Goal: Find contact information: Obtain details needed to contact an individual or organization

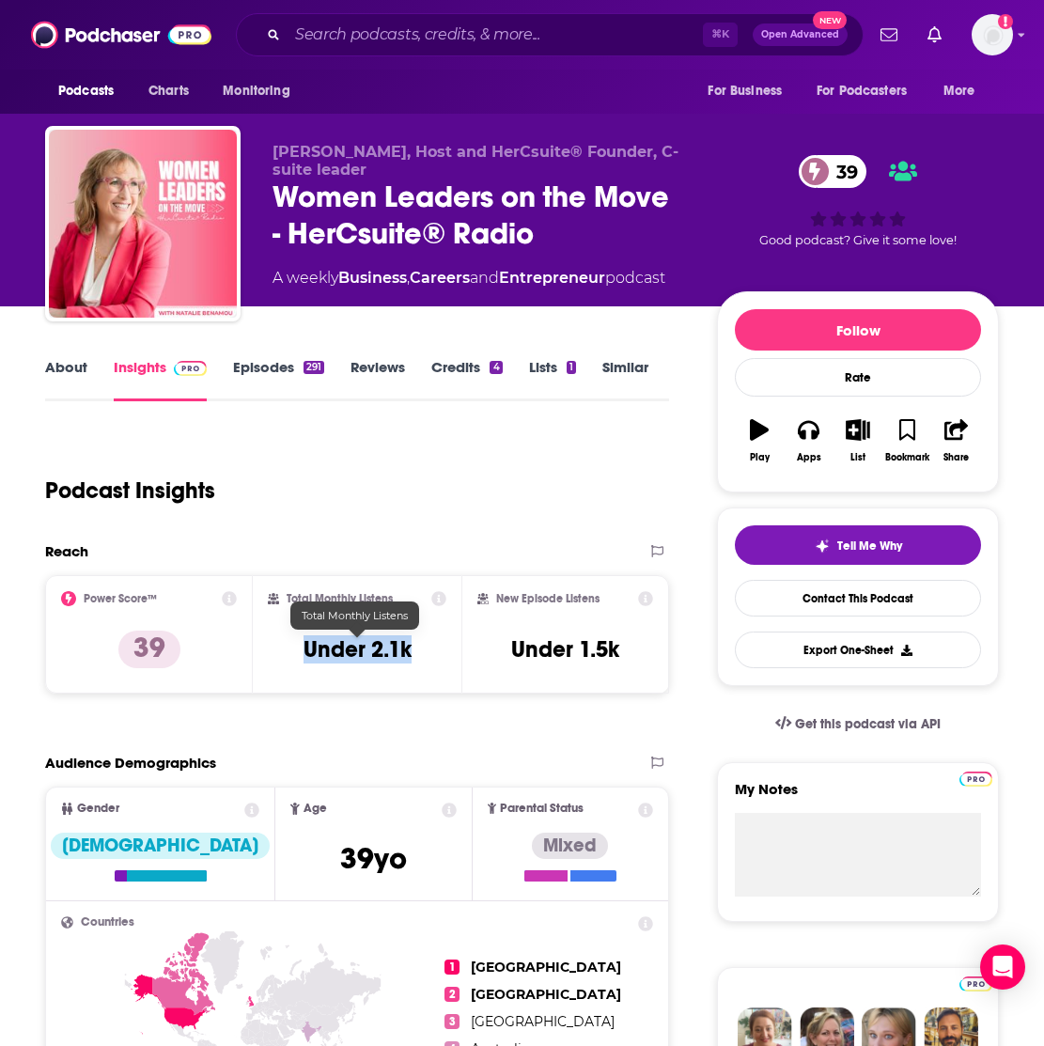
drag, startPoint x: 422, startPoint y: 652, endPoint x: 273, endPoint y: 649, distance: 148.4
click at [273, 649] on div "Total Monthly Listens Under 2.1k" at bounding box center [357, 634] width 178 height 86
copy h3 "Under 2.1k"
click at [68, 364] on link "About" at bounding box center [66, 379] width 42 height 43
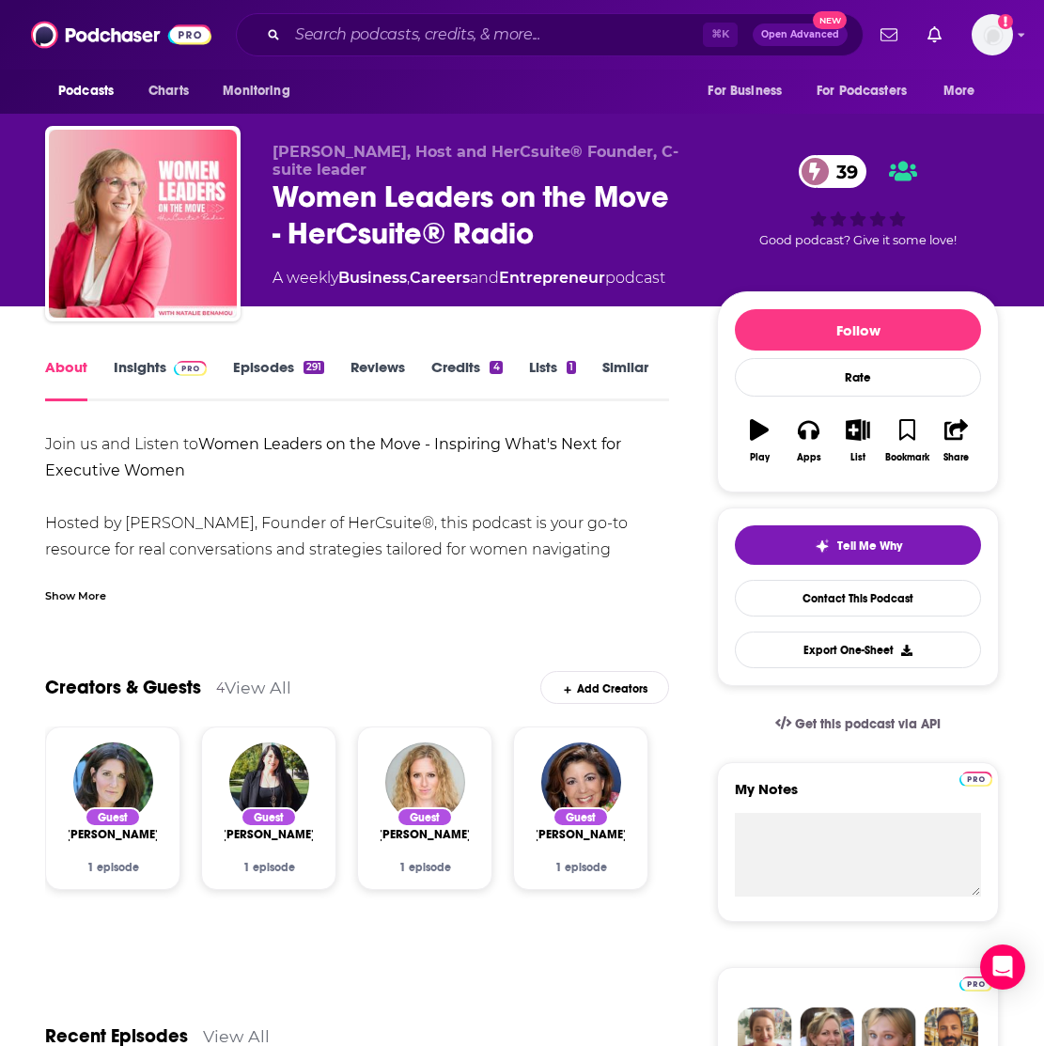
click at [82, 593] on div "Show More" at bounding box center [75, 594] width 61 height 18
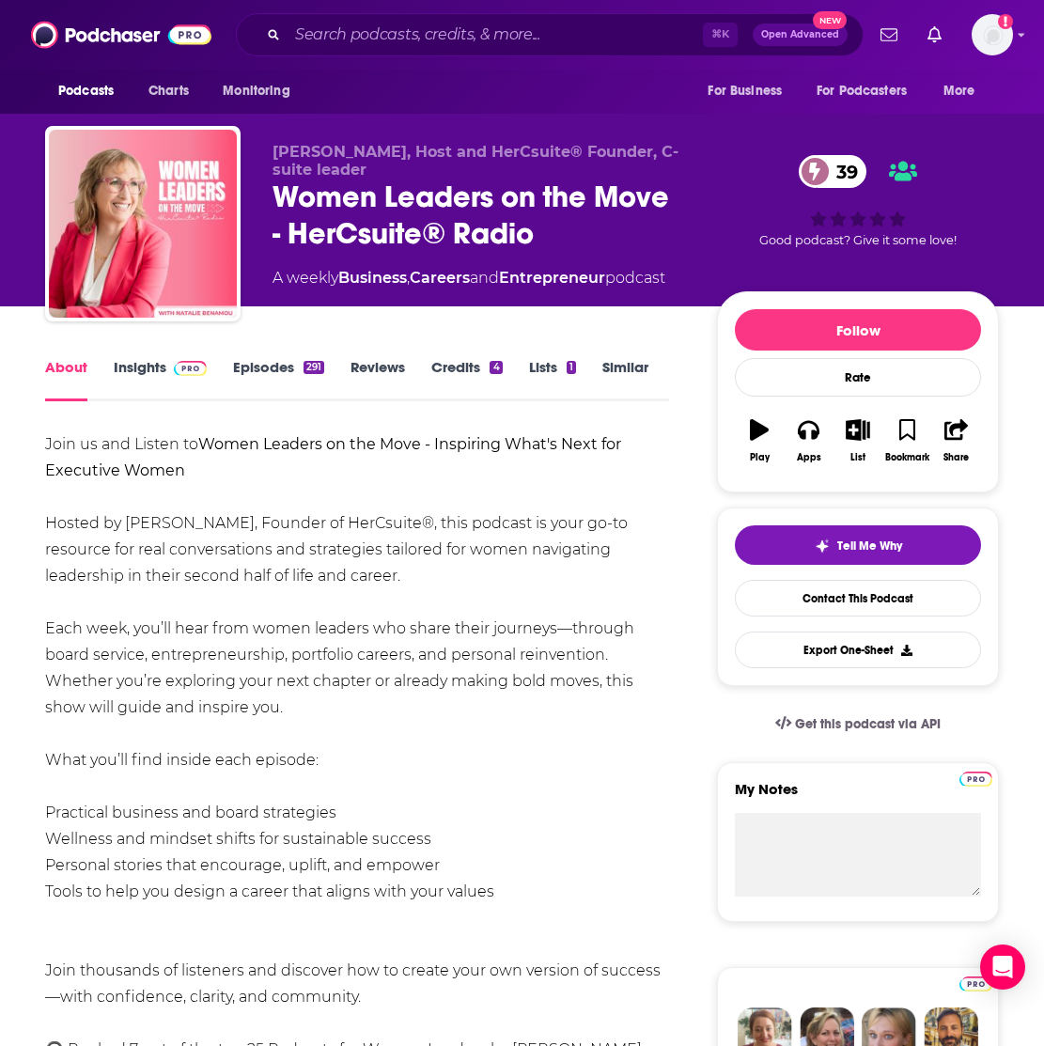
drag, startPoint x: 38, startPoint y: 518, endPoint x: 317, endPoint y: 708, distance: 337.9
copy div "Hosted by [PERSON_NAME], Founder of HerCsuite®, this podcast is your go-to reso…"
click at [829, 594] on link "Contact This Podcast" at bounding box center [858, 598] width 246 height 37
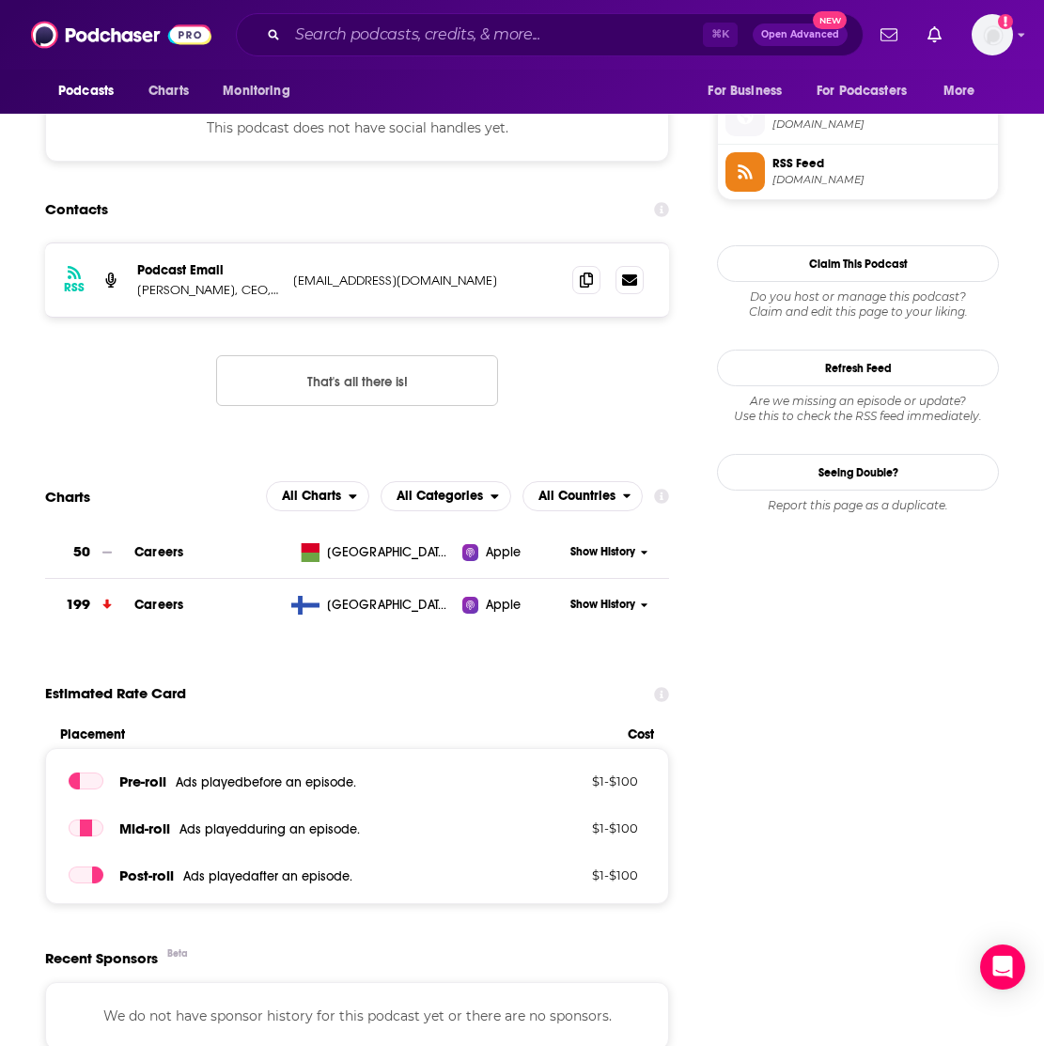
scroll to position [1444, 0]
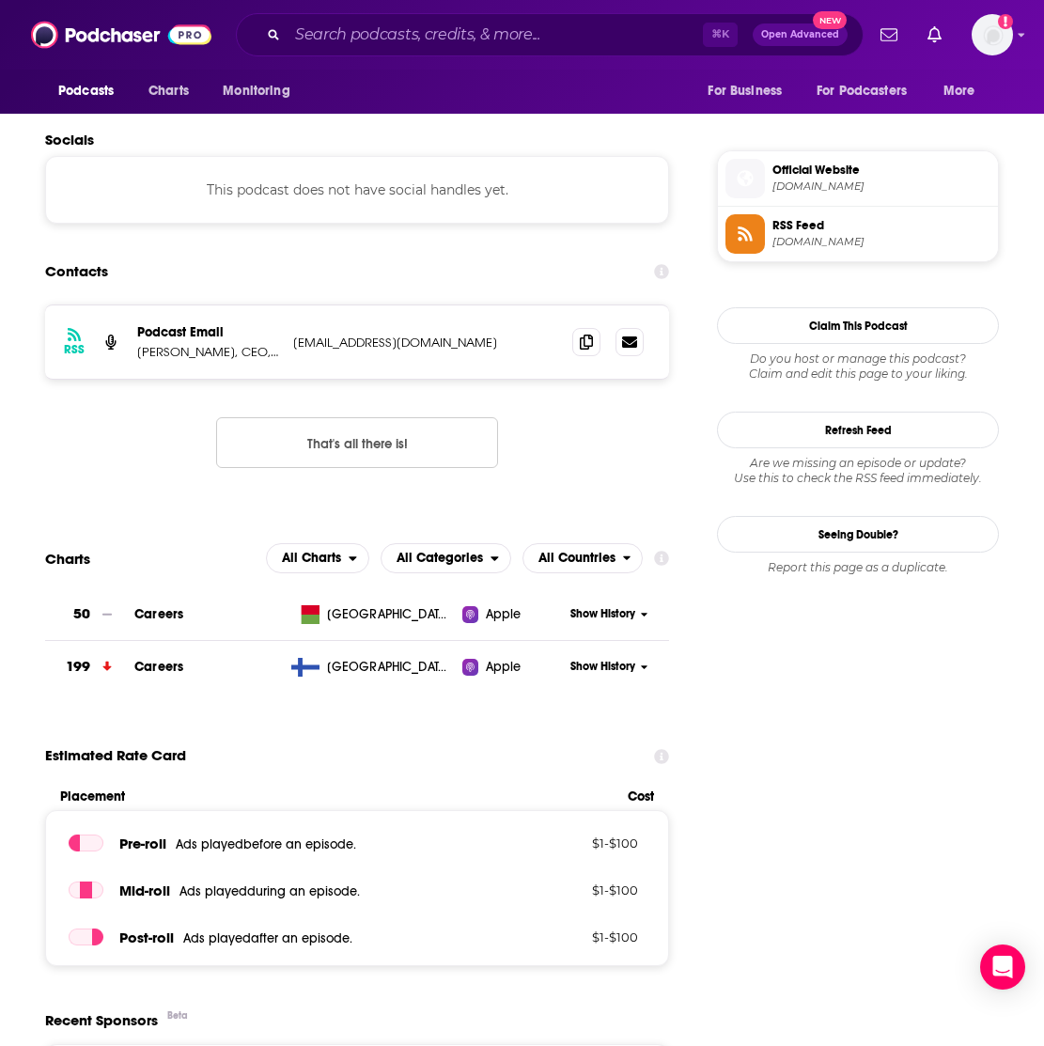
click at [353, 342] on p "[EMAIL_ADDRESS][DOMAIN_NAME]" at bounding box center [417, 342] width 249 height 16
copy div "[EMAIL_ADDRESS][DOMAIN_NAME] [EMAIL_ADDRESS][DOMAIN_NAME]"
drag, startPoint x: 237, startPoint y: 354, endPoint x: 137, endPoint y: 354, distance: 99.6
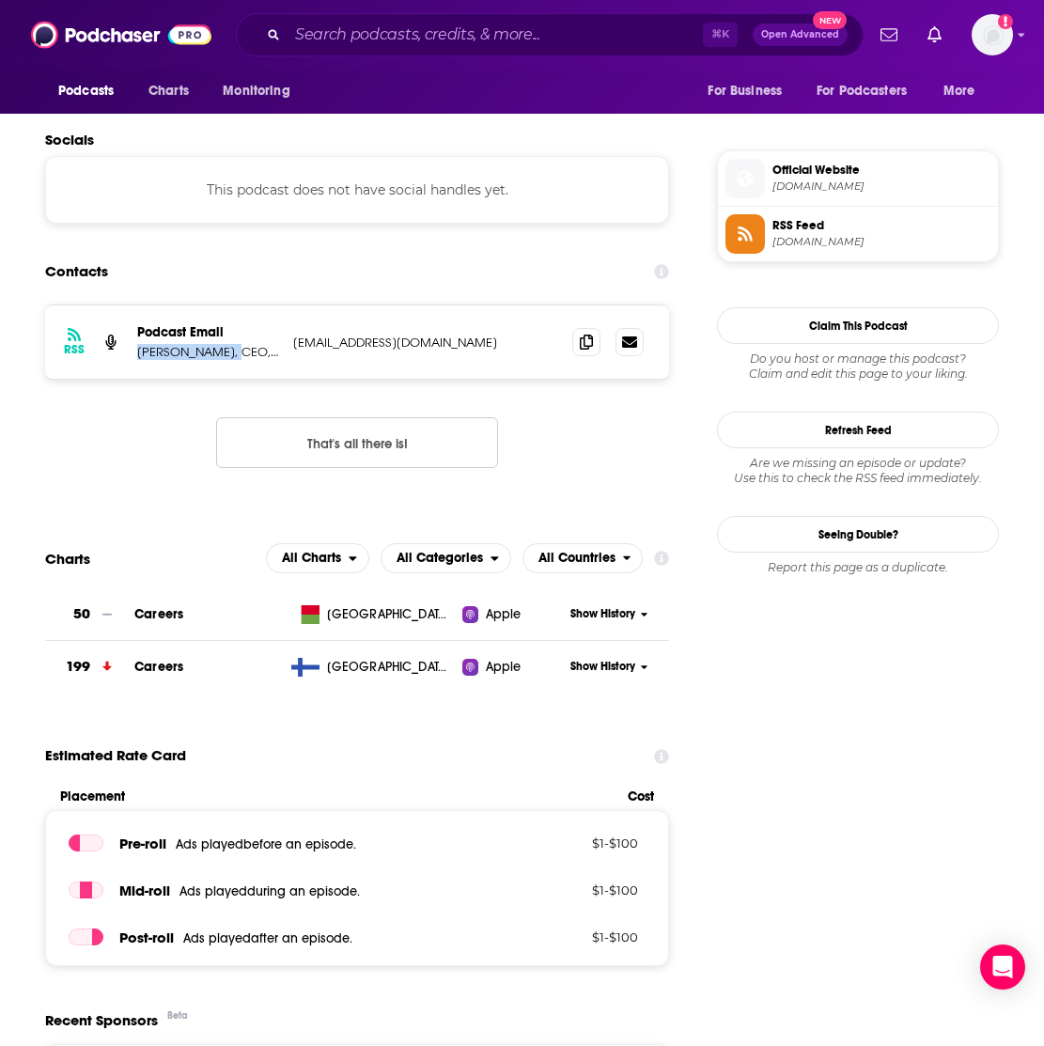
click at [137, 354] on p "[PERSON_NAME], CEO, HerPower2, Inc. Founder, HerCsuite®" at bounding box center [207, 352] width 141 height 16
copy p "[PERSON_NAME]"
click at [432, 37] on input "Search podcasts, credits, & more..." at bounding box center [494, 35] width 415 height 30
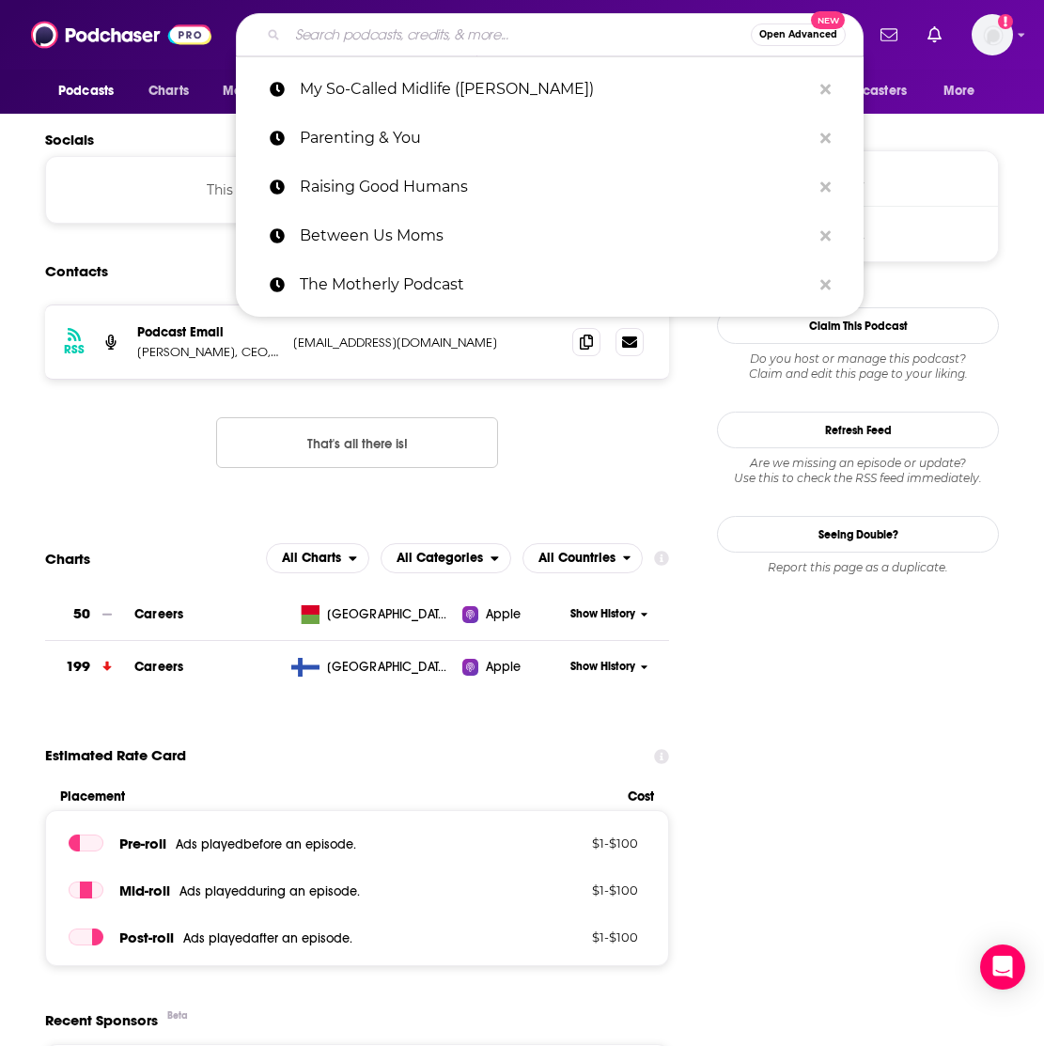
paste input "All In – The Sustainable Business Podcast"
type input "All In – The Sustainable Business Podcast"
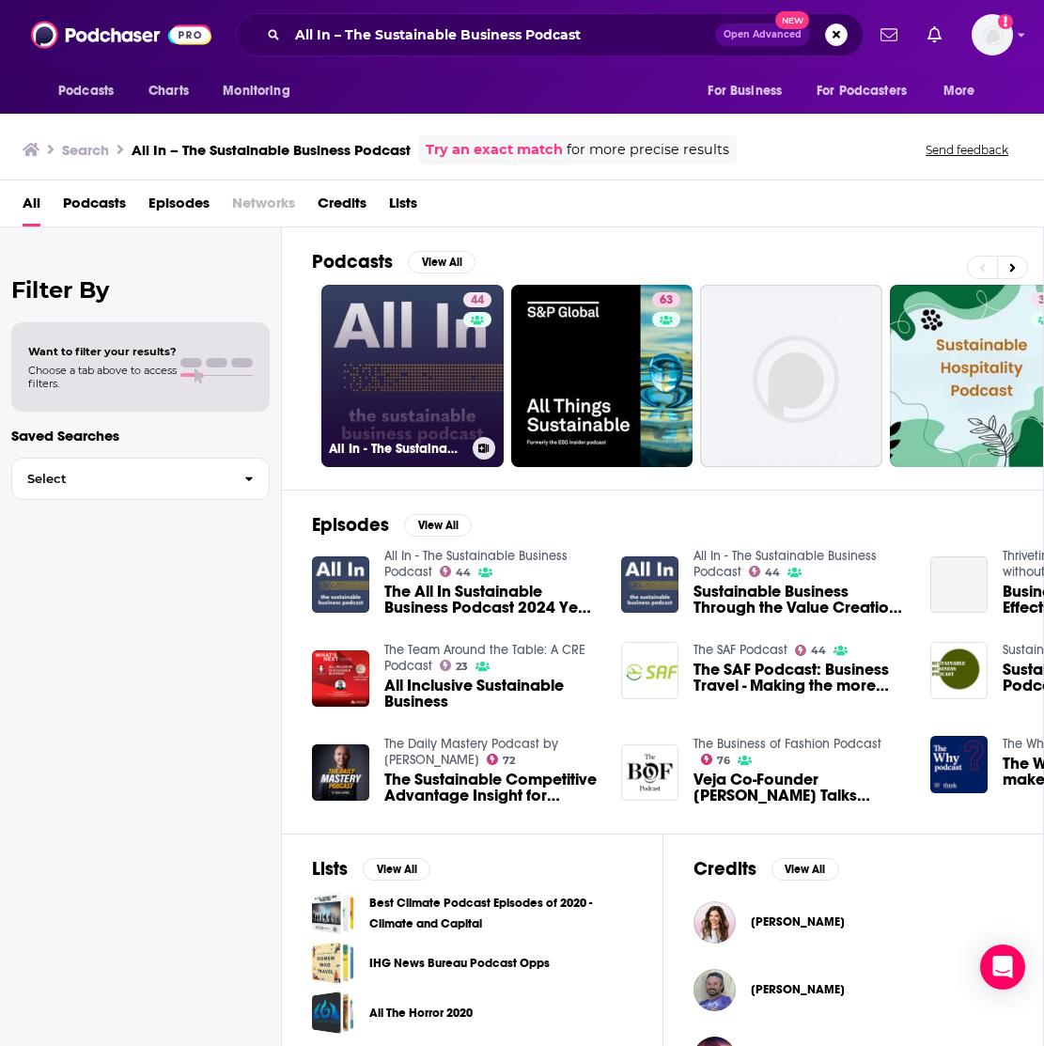
click at [425, 380] on link "44 All In - The Sustainable Business Podcast" at bounding box center [412, 376] width 182 height 182
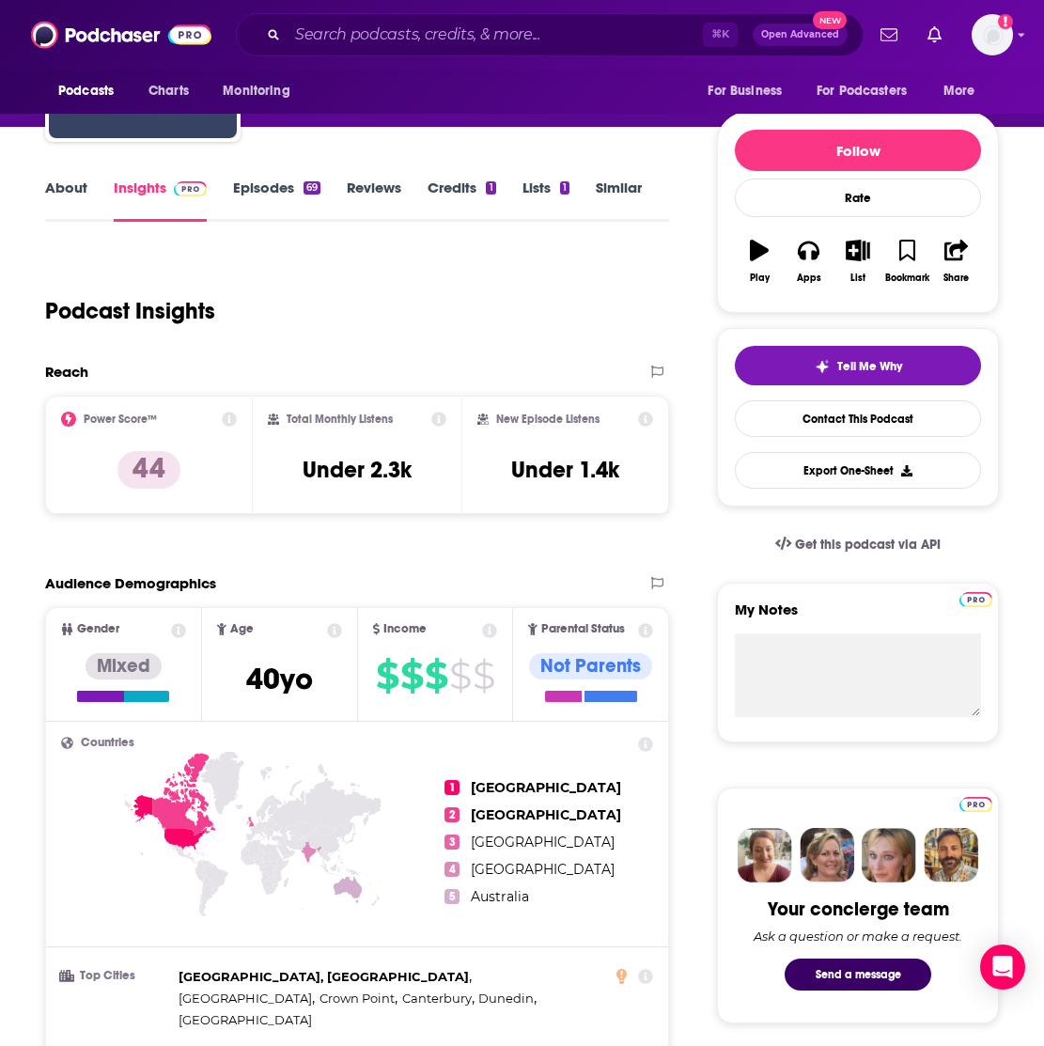
scroll to position [184, 0]
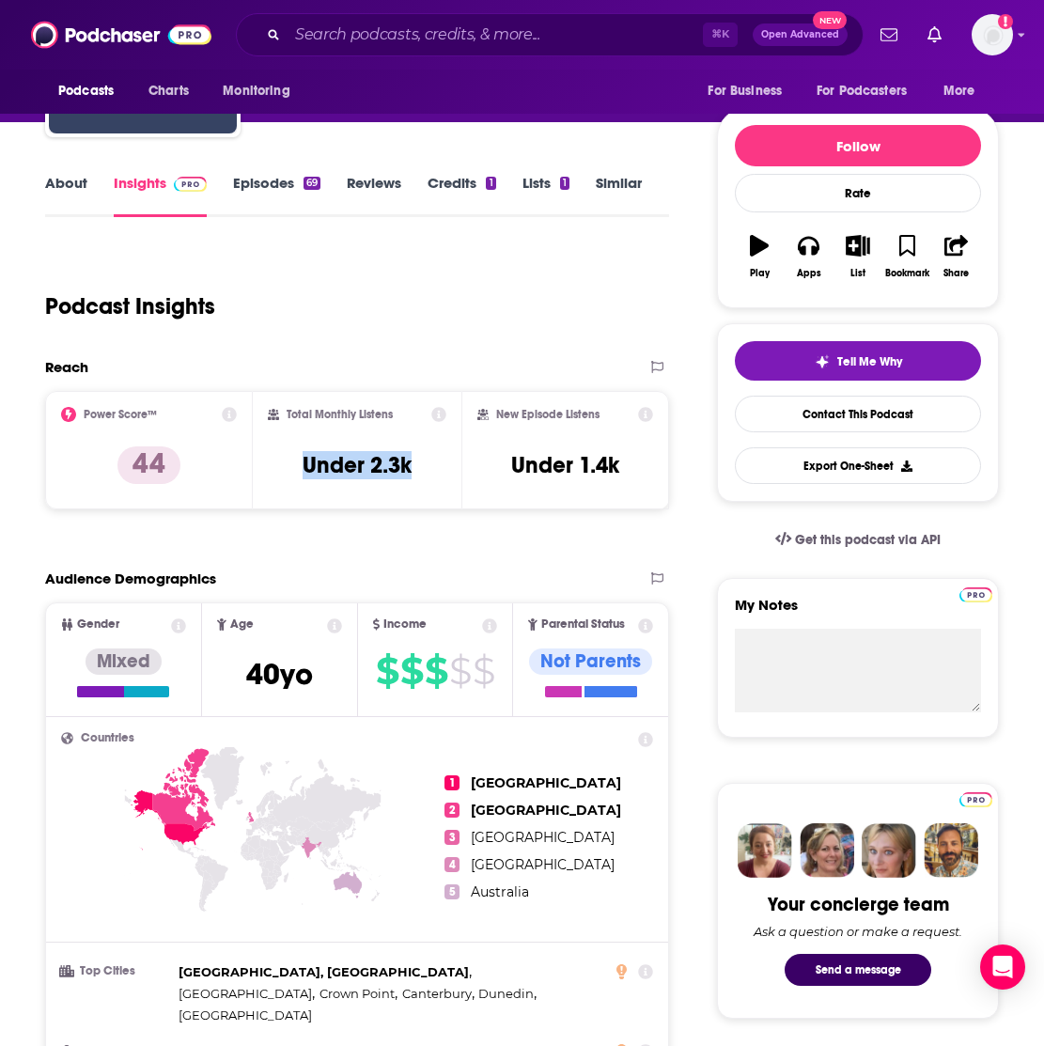
drag, startPoint x: 421, startPoint y: 467, endPoint x: 293, endPoint y: 466, distance: 127.8
click at [293, 466] on div "Total Monthly Listens Under 2.3k" at bounding box center [357, 450] width 178 height 86
copy h3 "Under 2.3k"
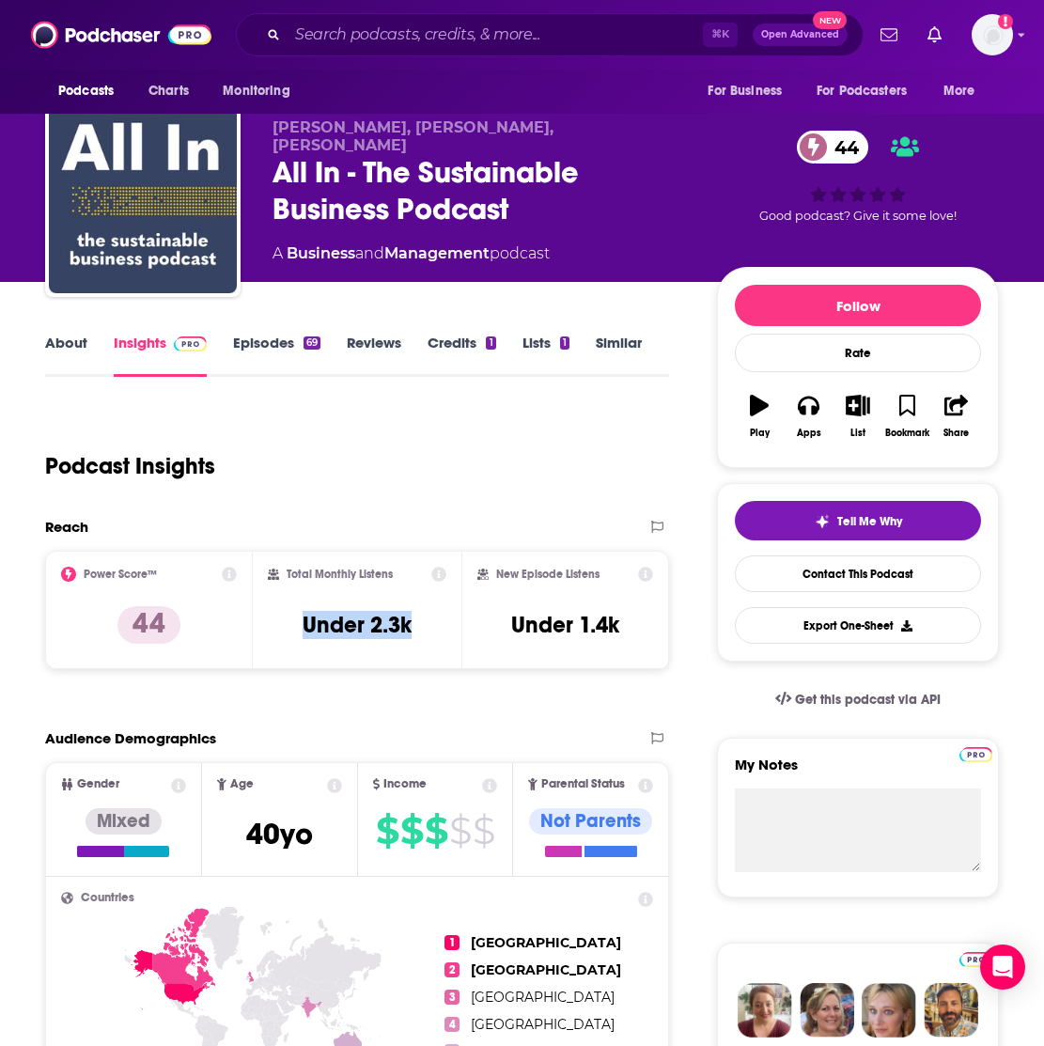
scroll to position [0, 0]
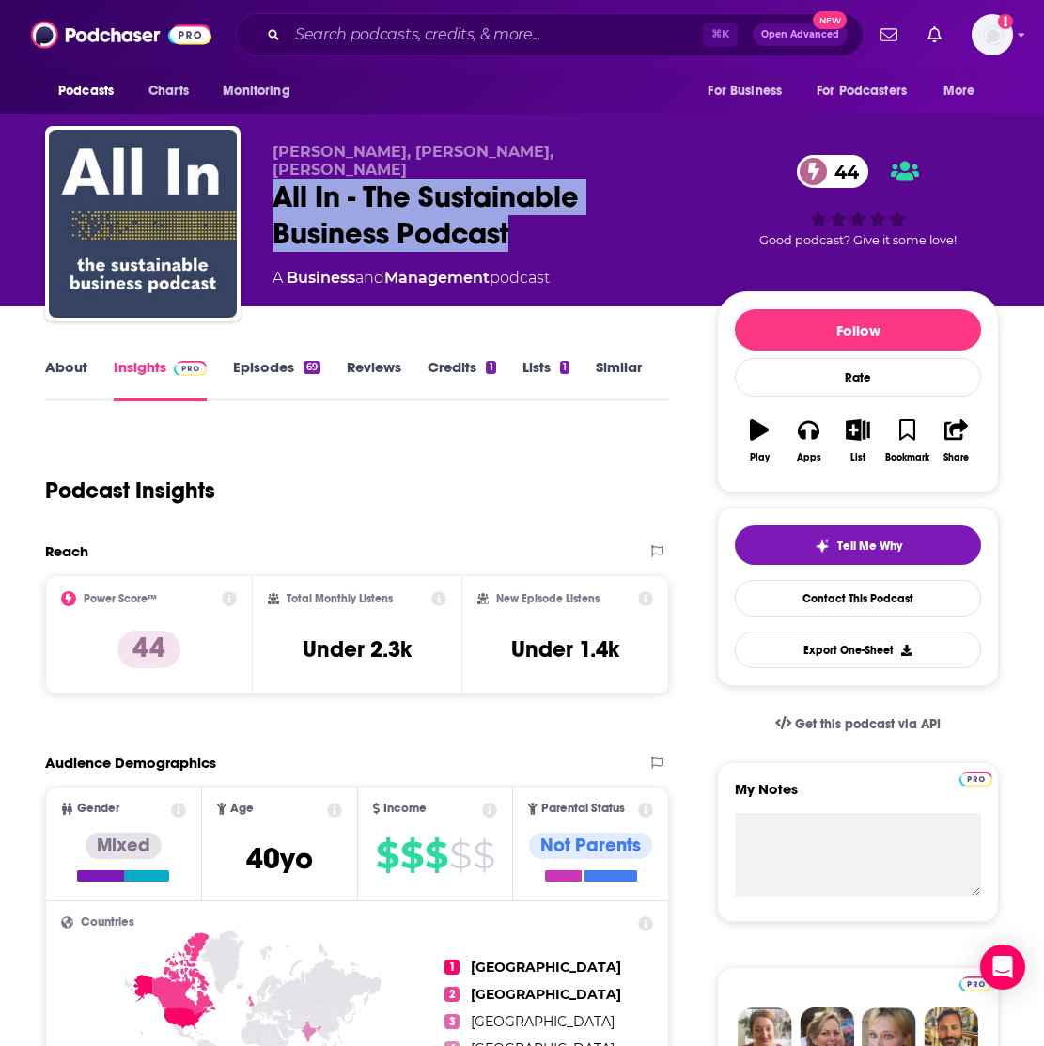
drag, startPoint x: 521, startPoint y: 221, endPoint x: 261, endPoint y: 179, distance: 263.5
click at [261, 179] on div "[PERSON_NAME], [PERSON_NAME], [PERSON_NAME] All In - The Sustainable Business P…" at bounding box center [521, 227] width 953 height 203
copy h2 "All In - The Sustainable Business Podcast"
click at [280, 367] on link "Episodes 69" at bounding box center [276, 379] width 87 height 43
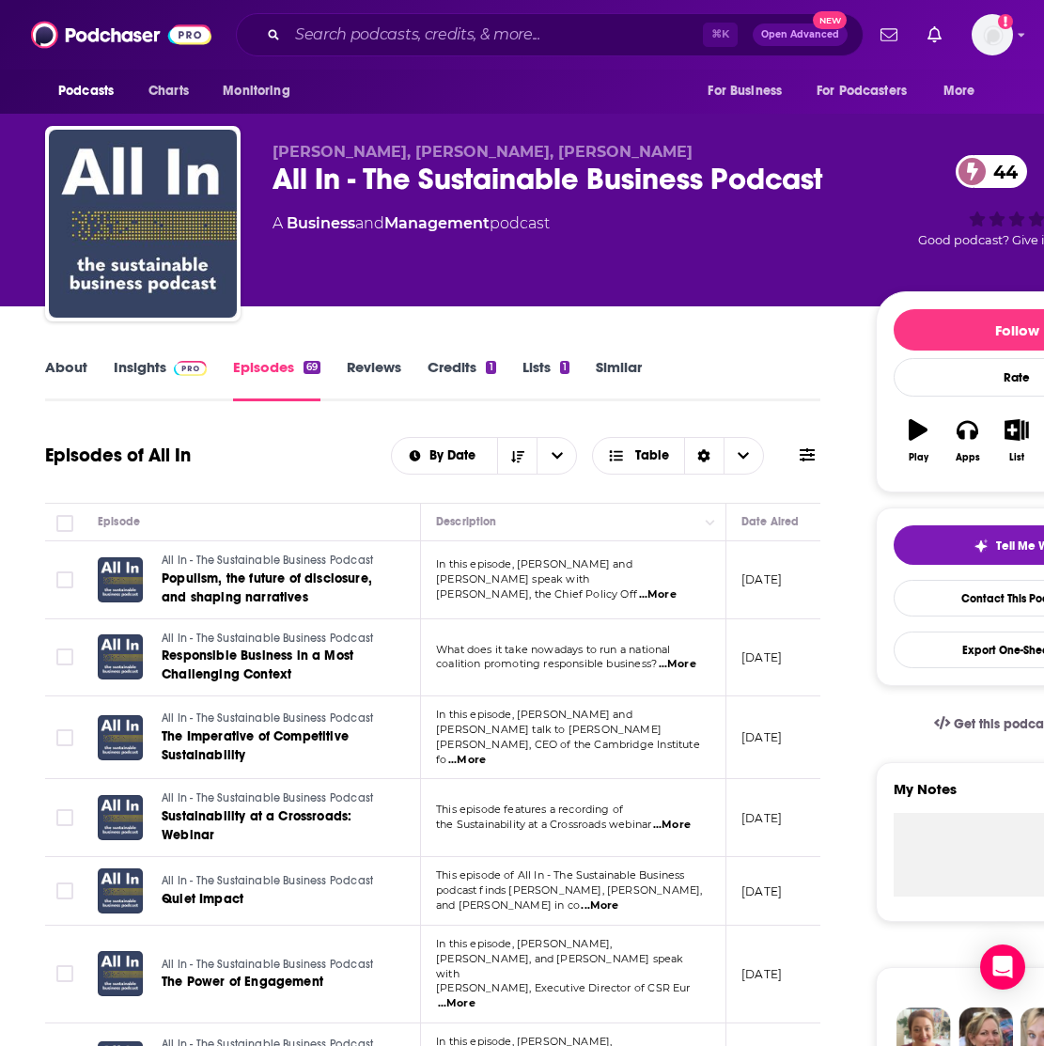
click at [73, 369] on link "About" at bounding box center [66, 379] width 42 height 43
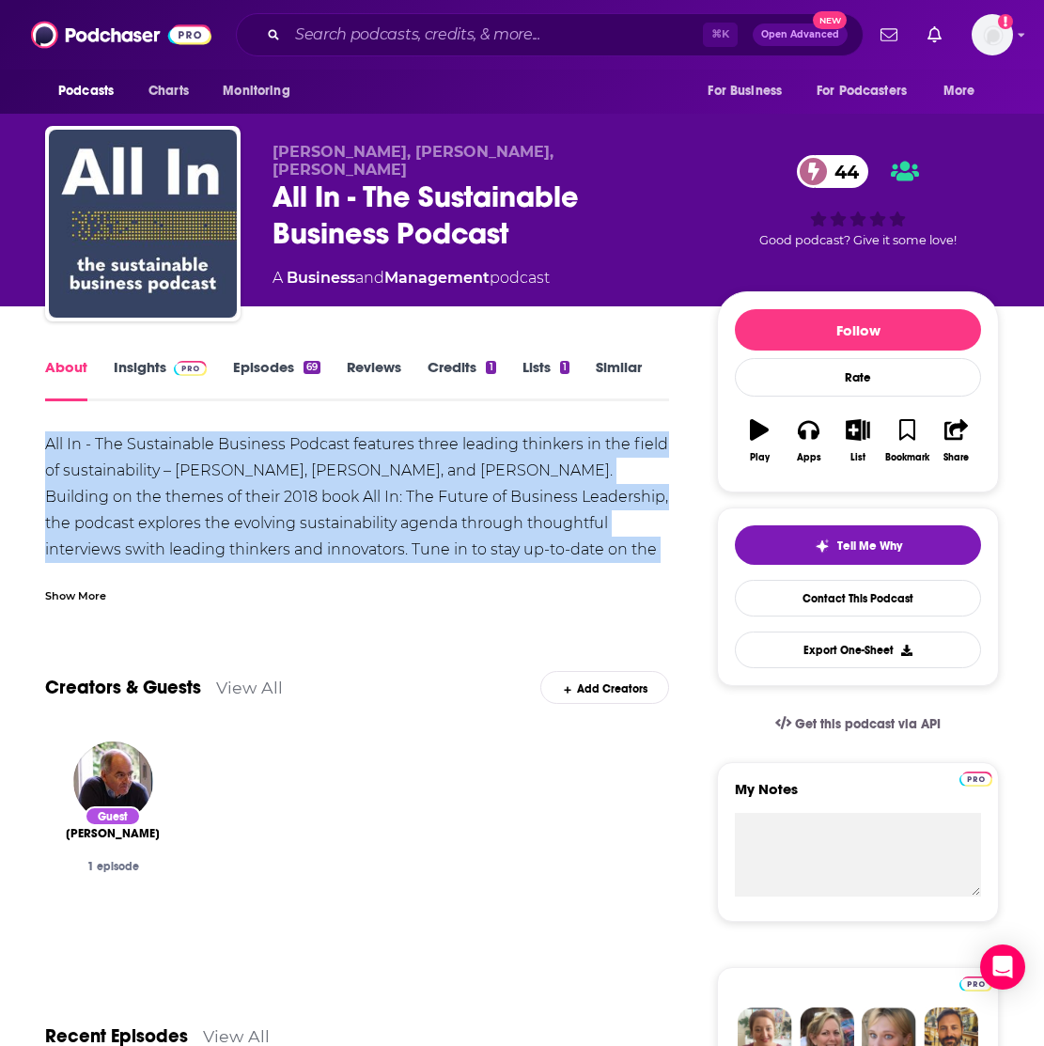
drag, startPoint x: 39, startPoint y: 440, endPoint x: 593, endPoint y: 548, distance: 563.7
copy div "All In - The Sustainable Business Podcast features three leading thinkers in th…"
click at [834, 594] on link "Contact This Podcast" at bounding box center [858, 598] width 246 height 37
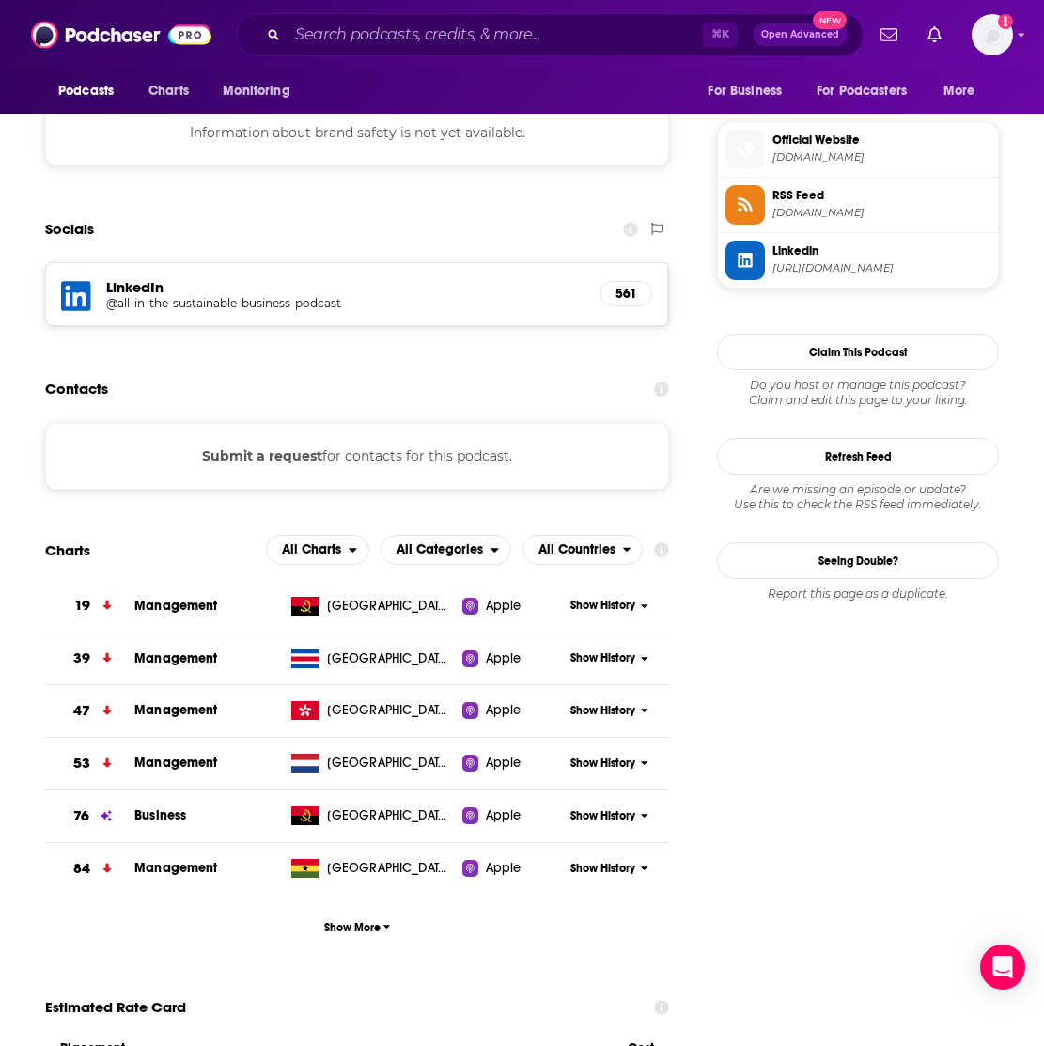
scroll to position [1626, 0]
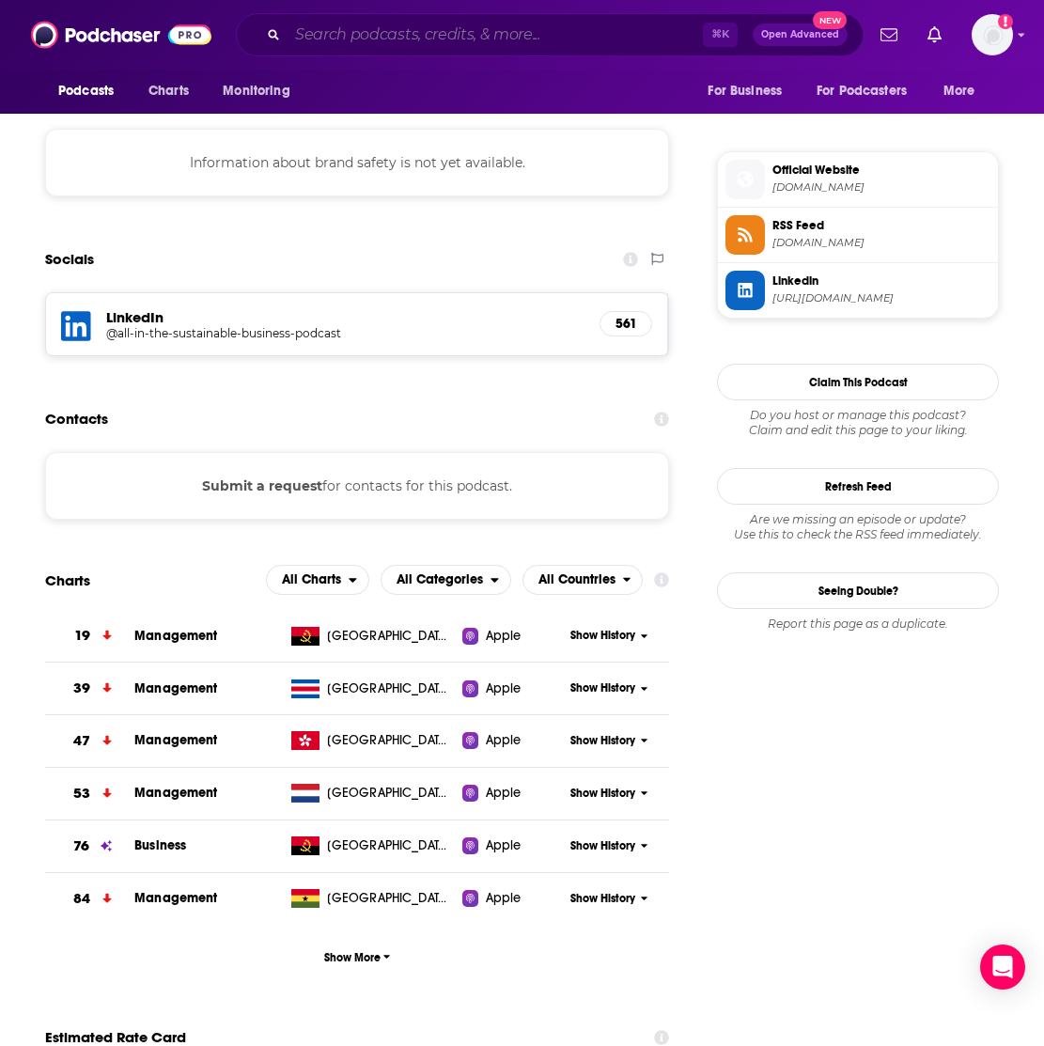
click at [356, 35] on input "Search podcasts, credits, & more..." at bounding box center [494, 35] width 415 height 30
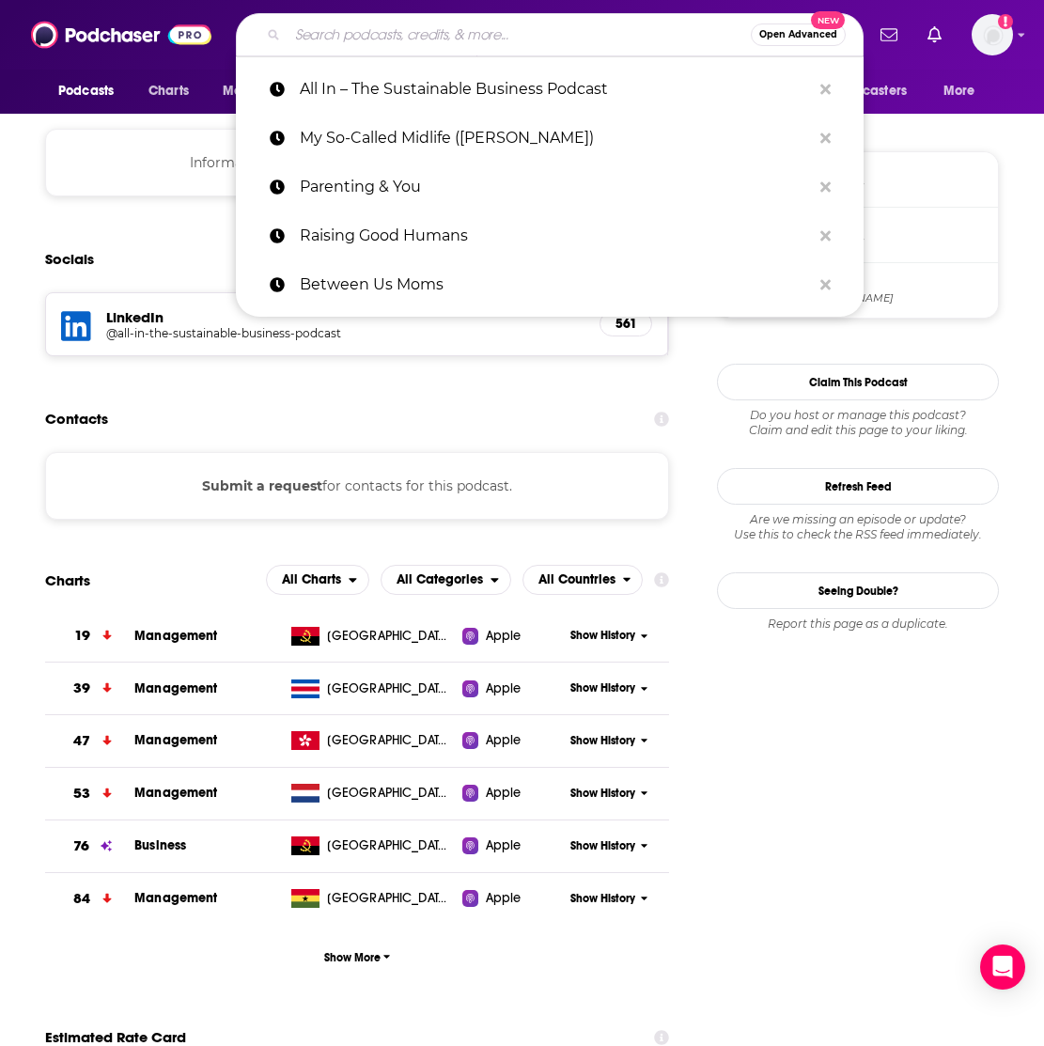
paste input "This Mother Means Business"
type input "This Mother Means Business"
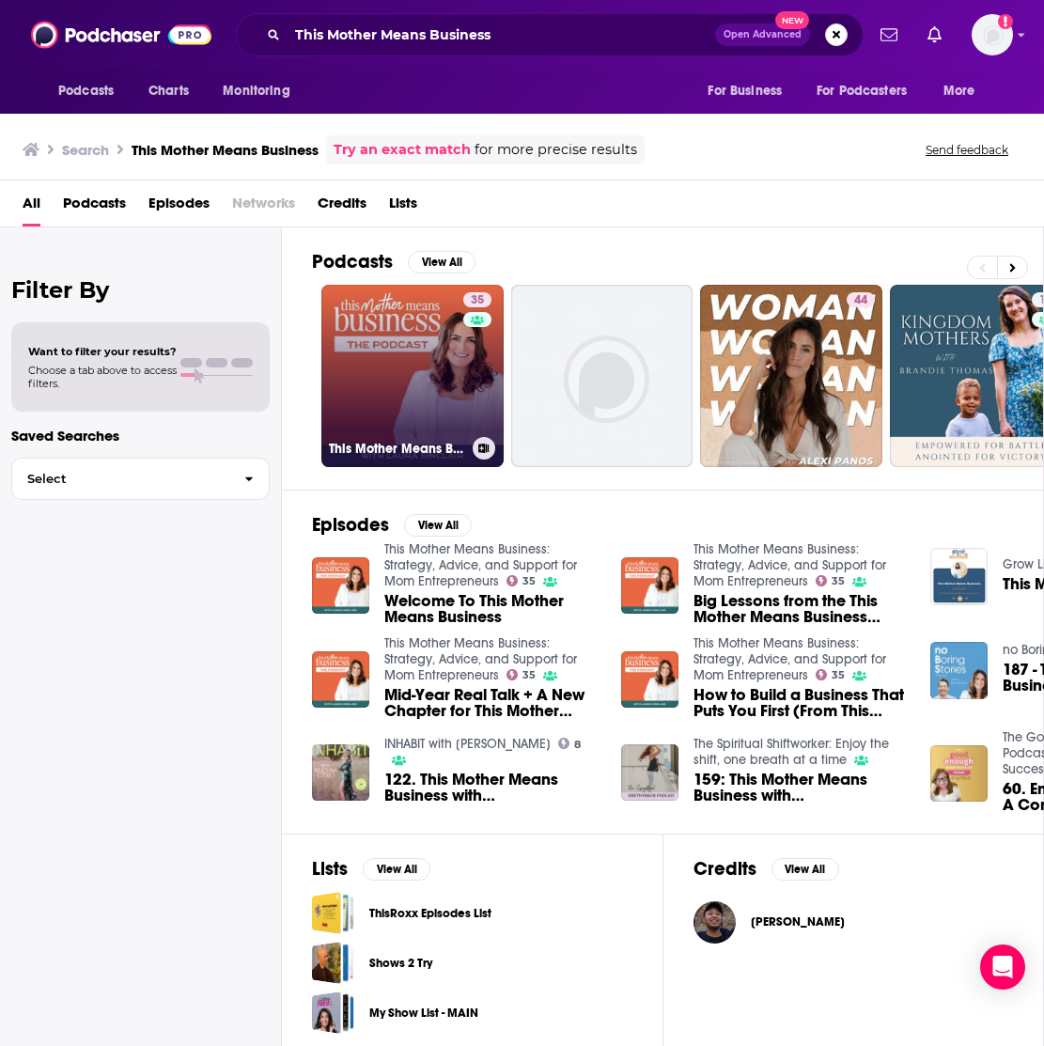
click at [394, 379] on link "35 This Mother Means Business: Strategy, Advice, and Support for Mom Entreprene…" at bounding box center [412, 376] width 182 height 182
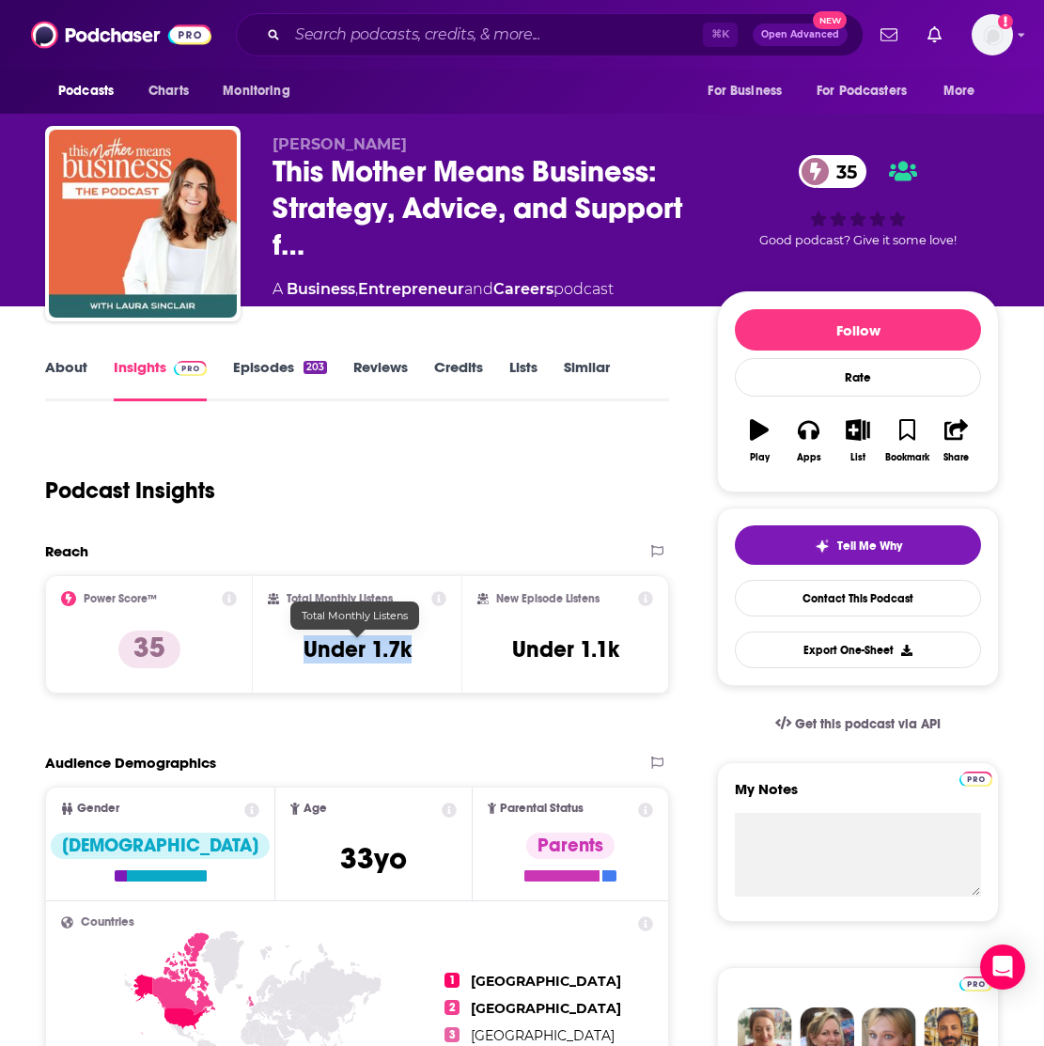
drag, startPoint x: 421, startPoint y: 650, endPoint x: 301, endPoint y: 646, distance: 120.3
click at [301, 646] on div "Total Monthly Listens Under 1.7k" at bounding box center [357, 634] width 178 height 86
copy h3 "Under 1.7k"
click at [73, 363] on link "About" at bounding box center [66, 379] width 42 height 43
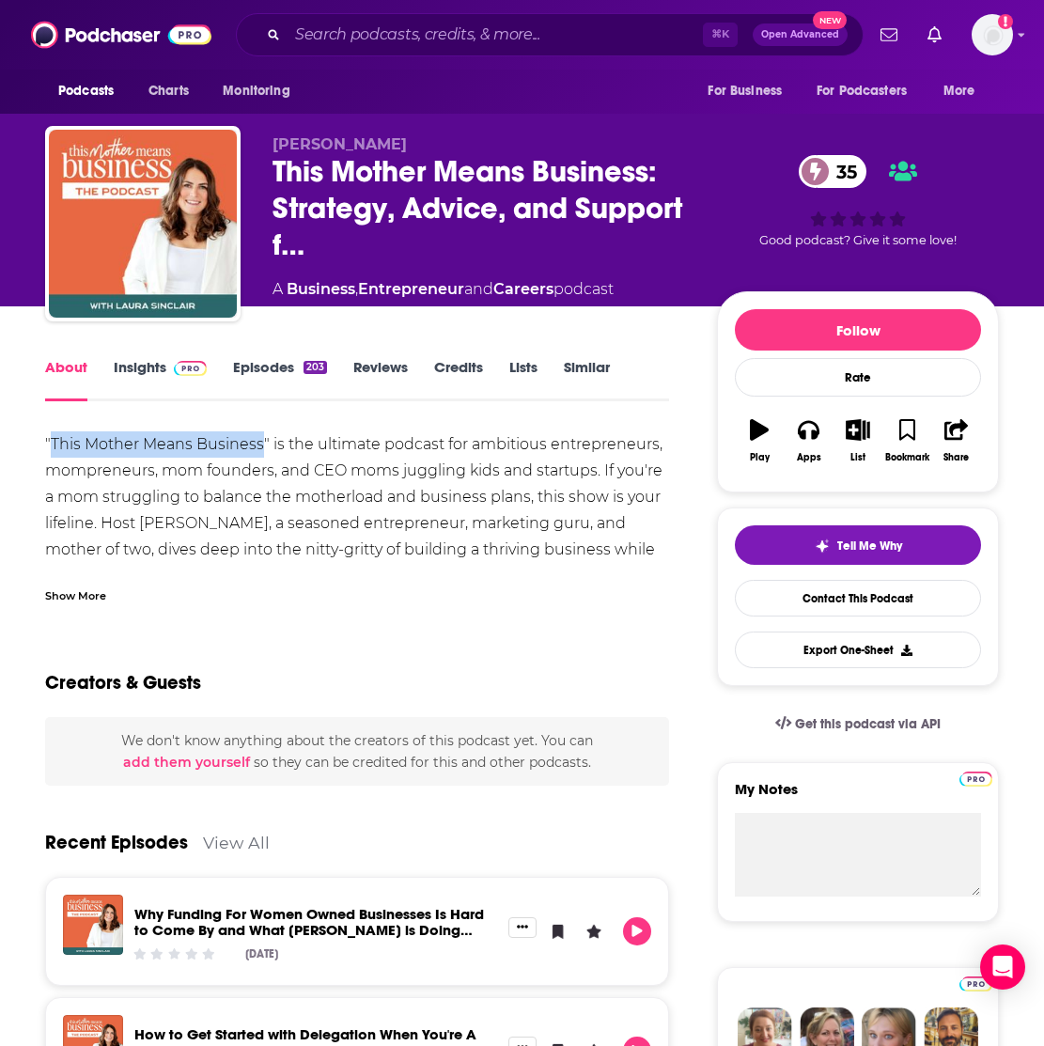
drag, startPoint x: 259, startPoint y: 446, endPoint x: 52, endPoint y: 448, distance: 207.6
click at [52, 448] on div ""This Mother Means Business" is the ultimate podcast for ambitious entrepreneur…" at bounding box center [357, 799] width 624 height 736
copy div "This Mother Means Business"
click at [91, 600] on div "Show More" at bounding box center [75, 594] width 61 height 18
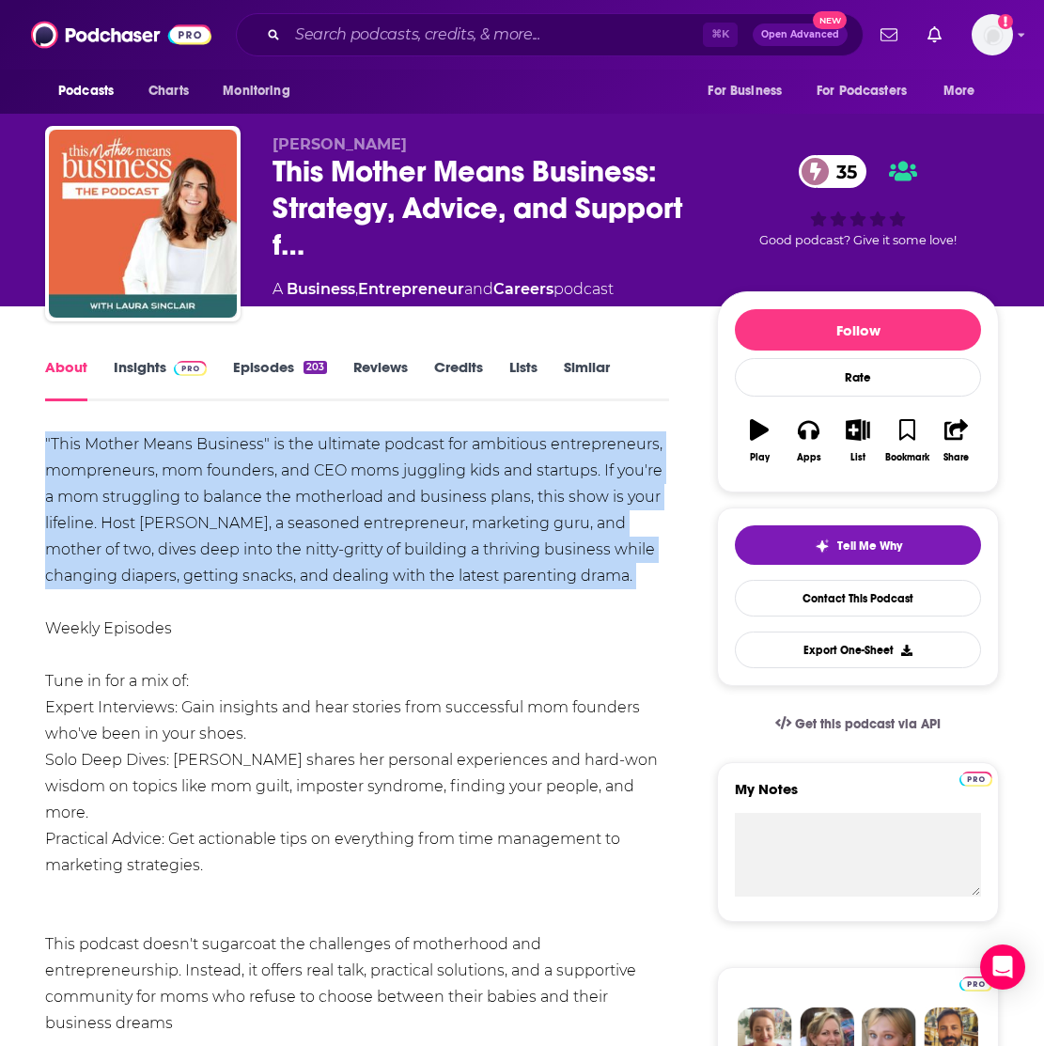
drag, startPoint x: 38, startPoint y: 437, endPoint x: 640, endPoint y: 589, distance: 621.1
copy div ""This Mother Means Business" is the ultimate podcast for ambitious entrepreneur…"
click at [249, 361] on link "Episodes 203" at bounding box center [280, 379] width 94 height 43
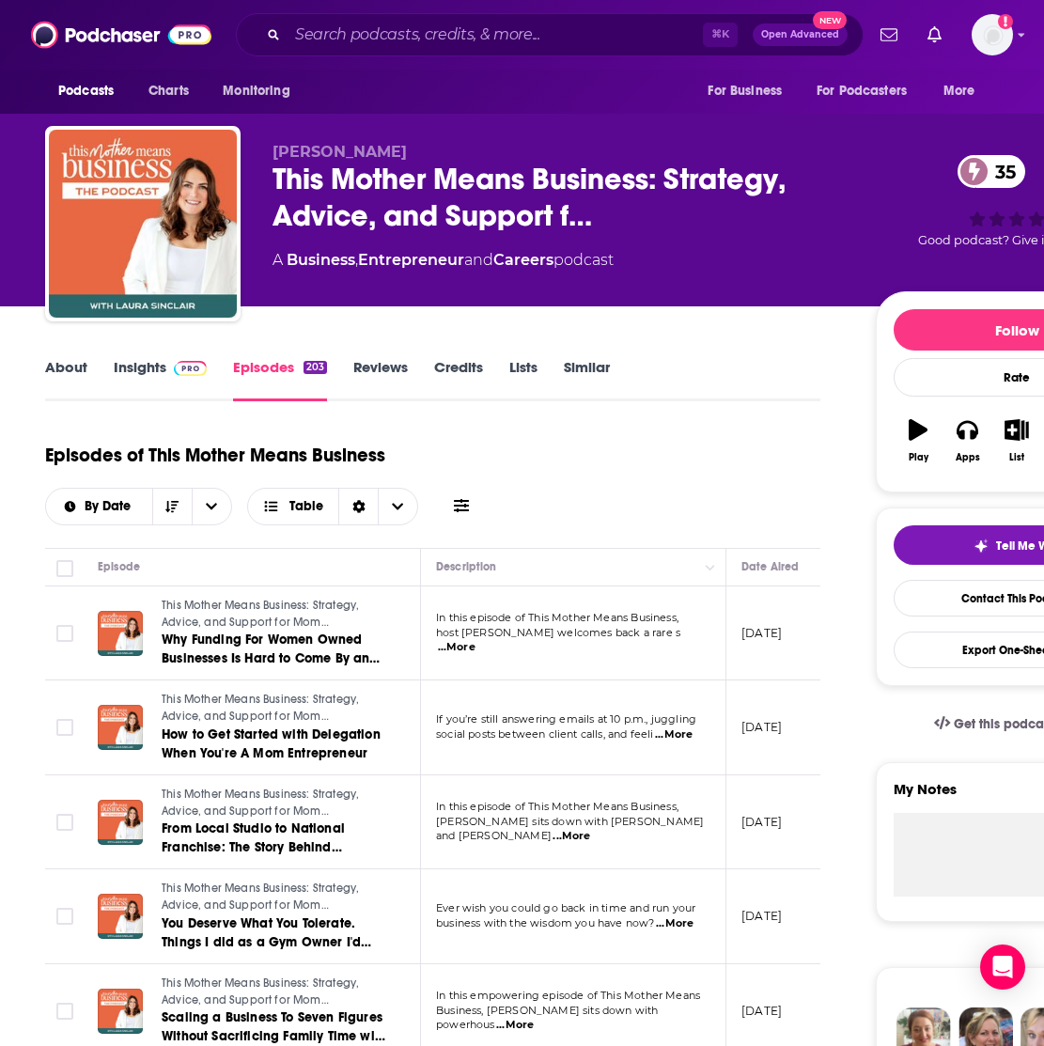
click at [145, 369] on link "Insights" at bounding box center [160, 379] width 93 height 43
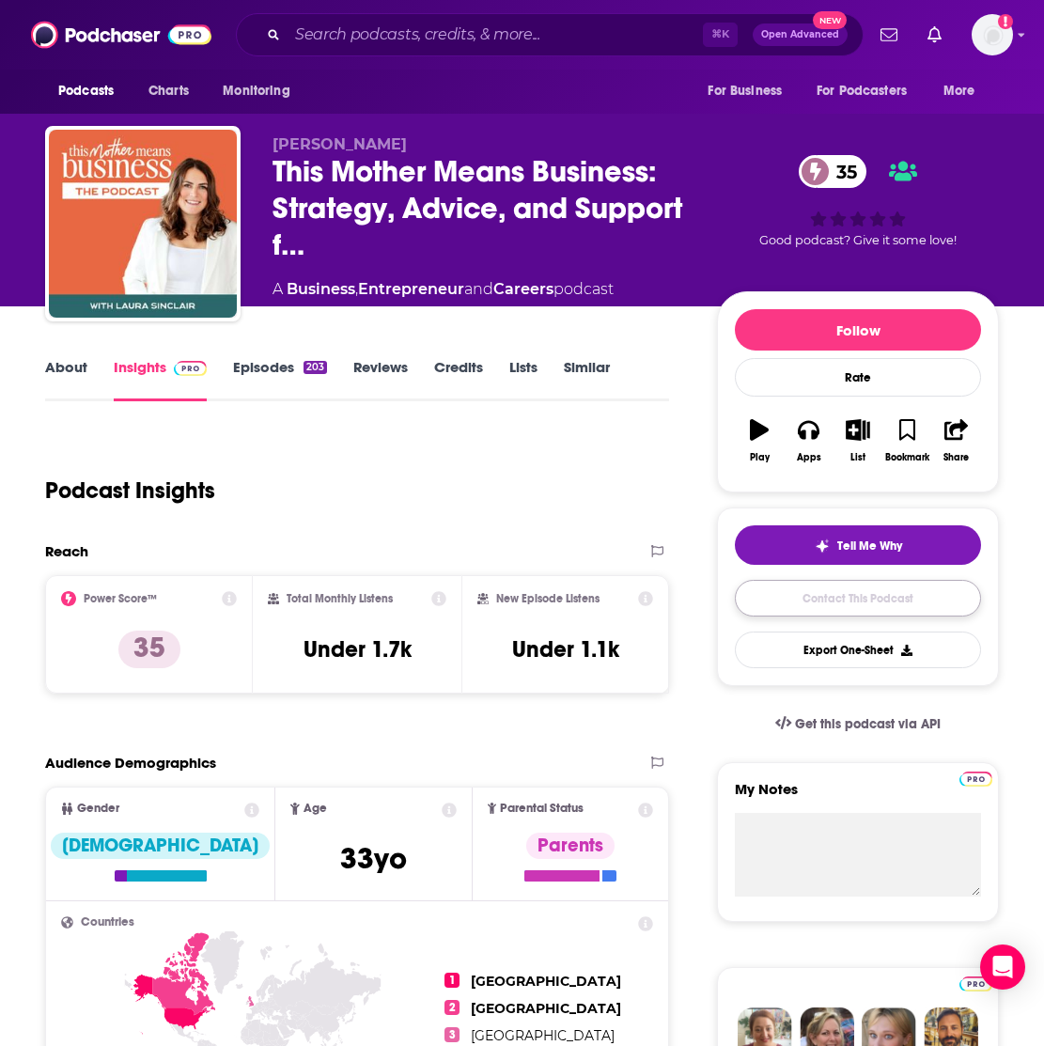
click at [807, 604] on link "Contact This Podcast" at bounding box center [858, 598] width 246 height 37
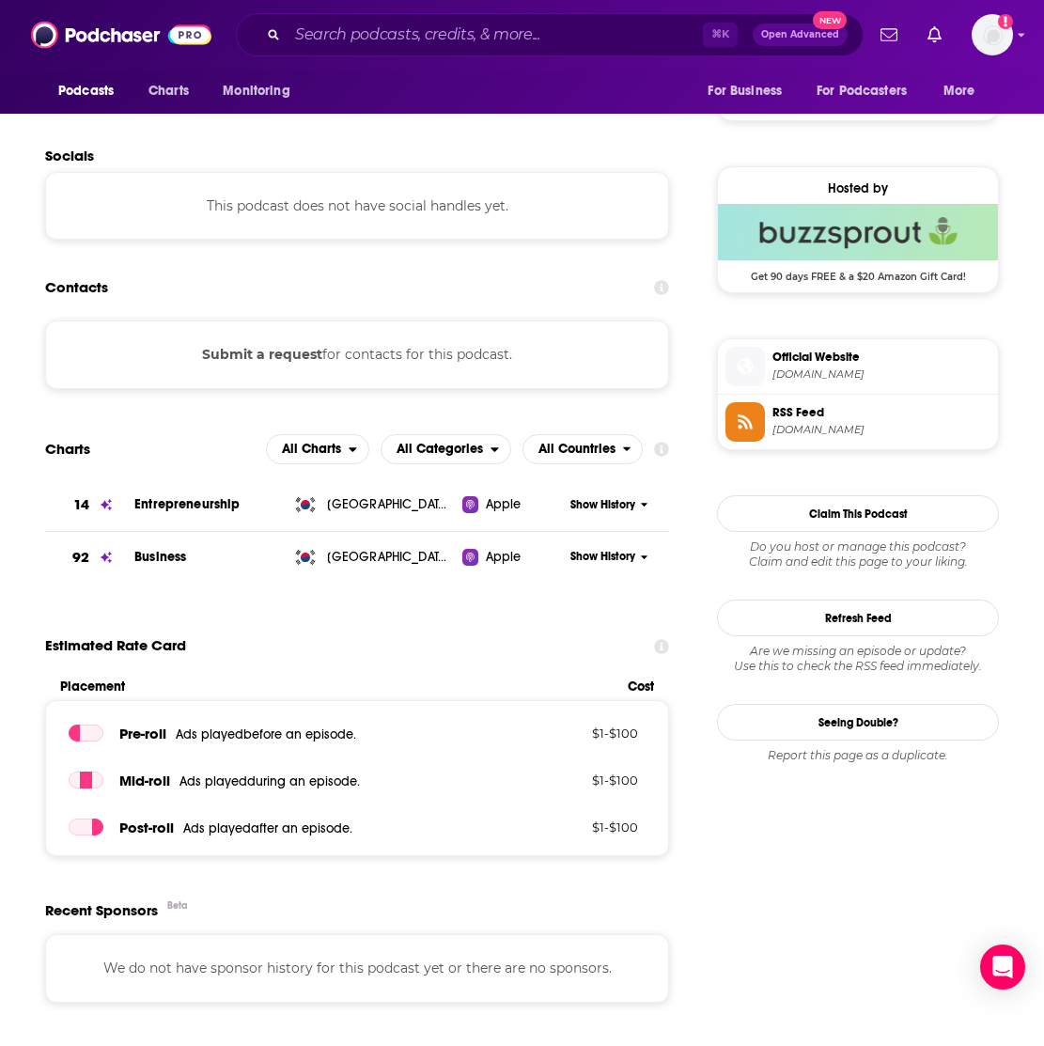
scroll to position [1332, 0]
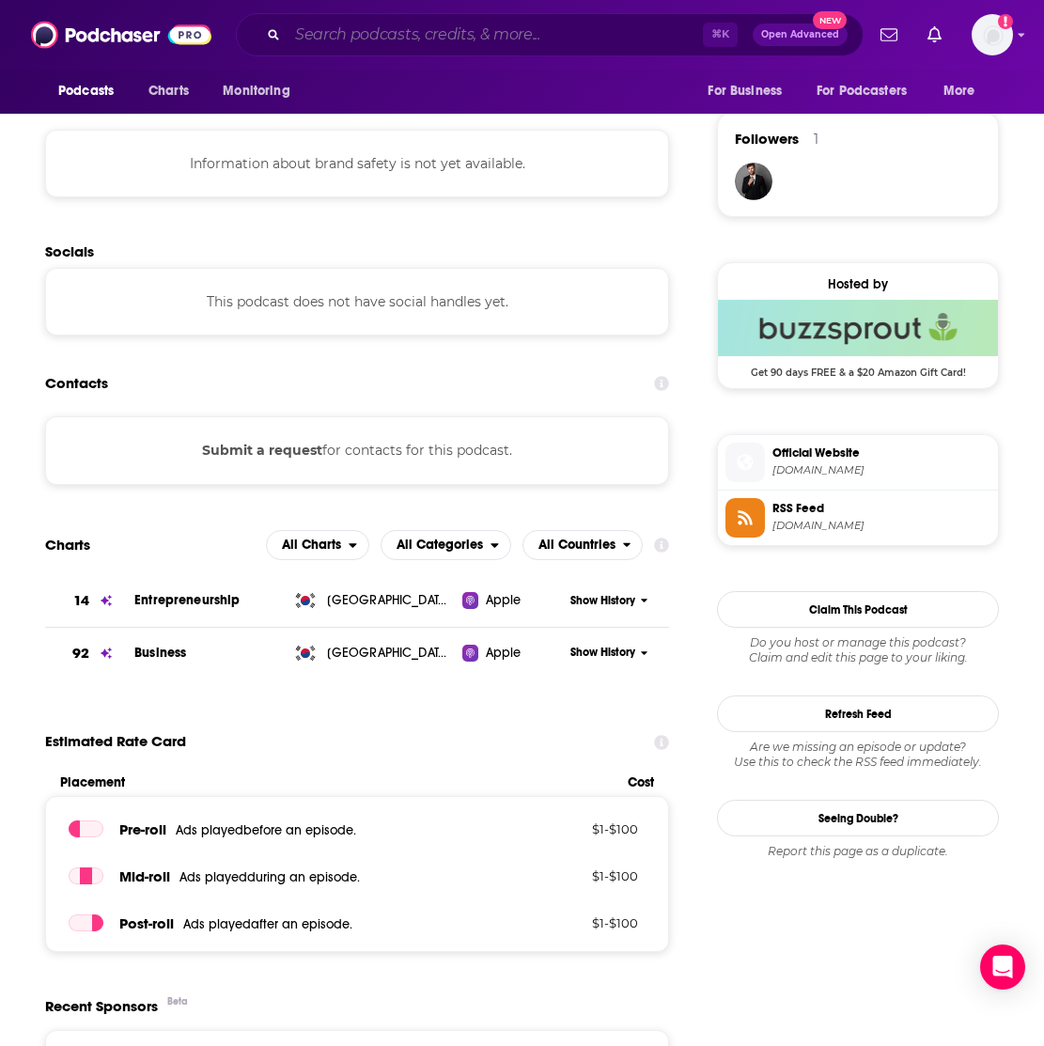
click at [559, 34] on input "Search podcasts, credits, & more..." at bounding box center [494, 35] width 415 height 30
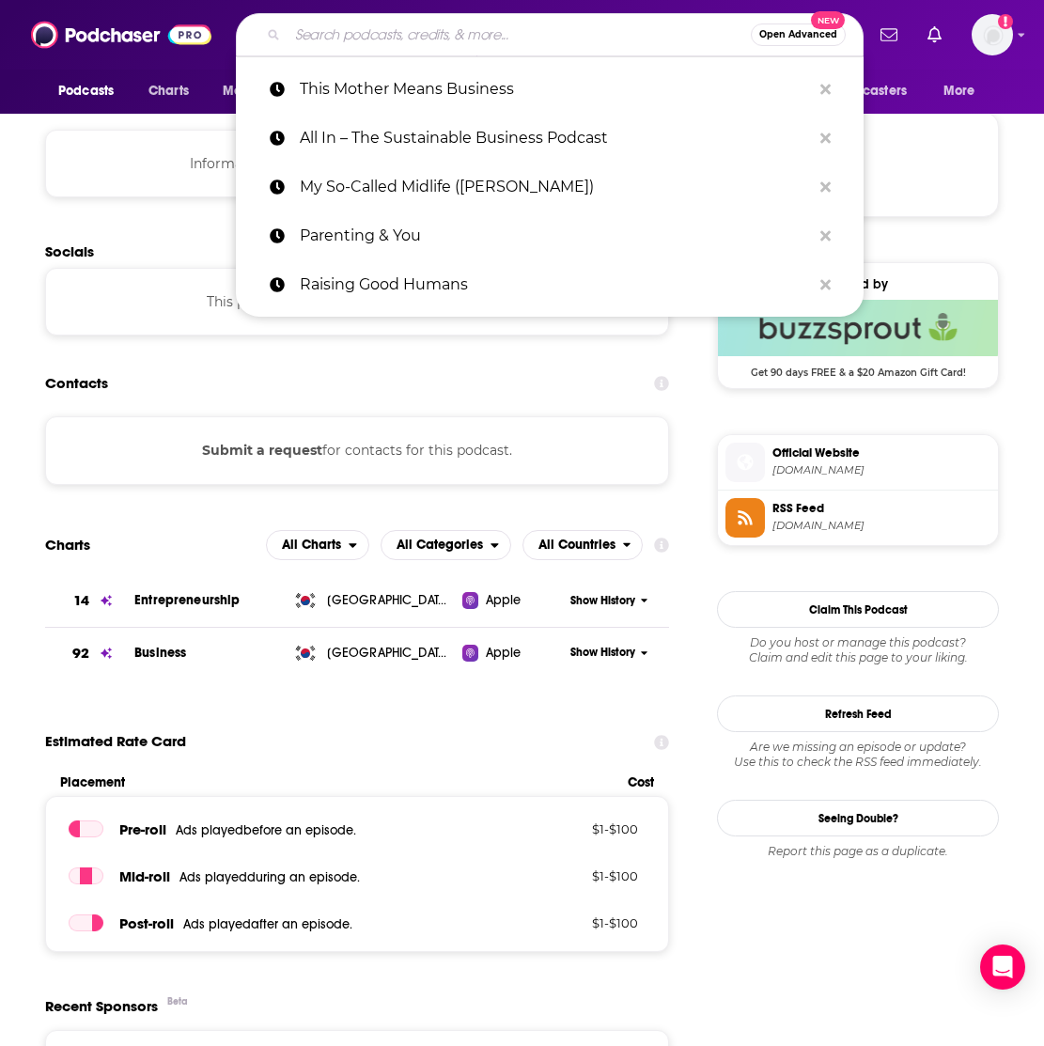
paste input "The Minimalists Podcast"
type input "The Minimalists Podcast"
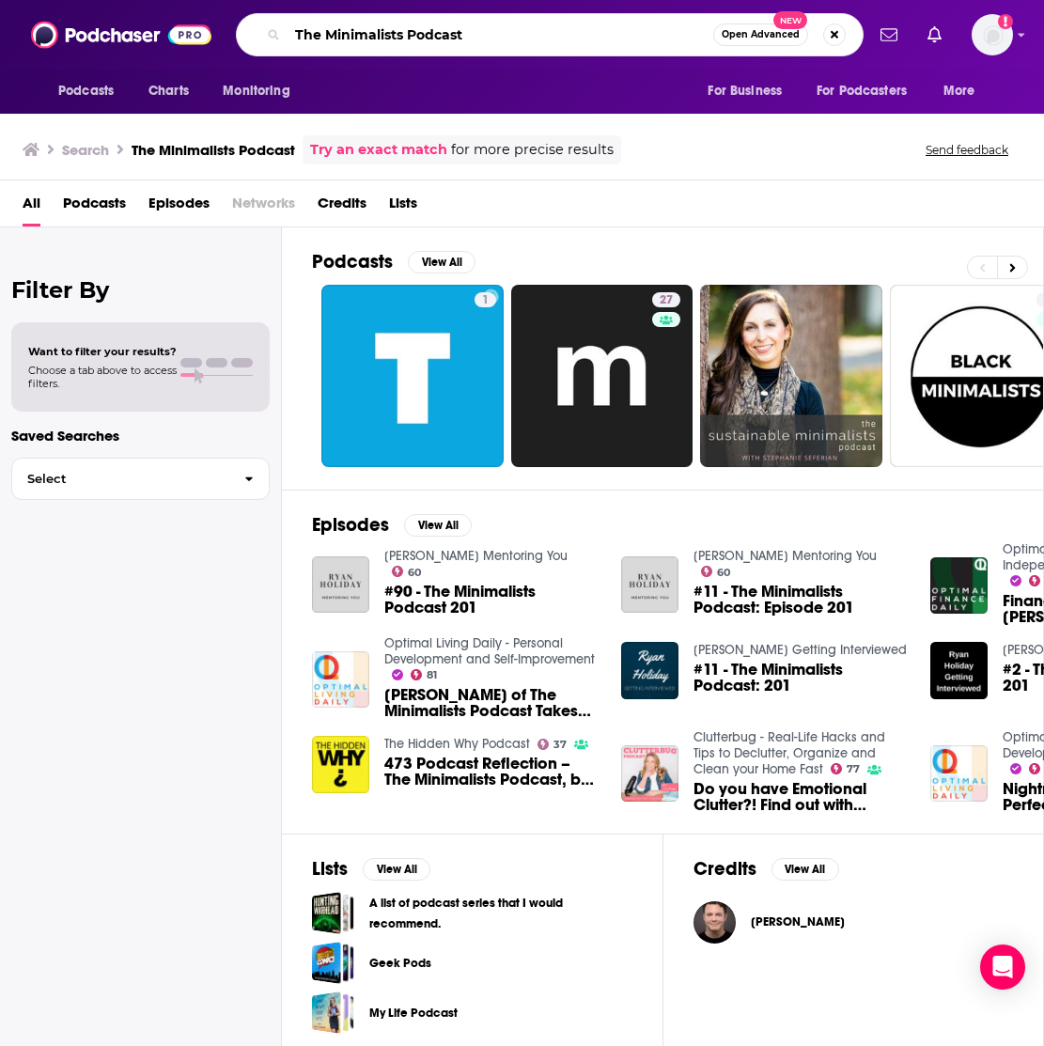
click at [337, 33] on input "The Minimalists Podcast" at bounding box center [500, 35] width 426 height 30
paste input "From Scratch"
type input "From Scratch"
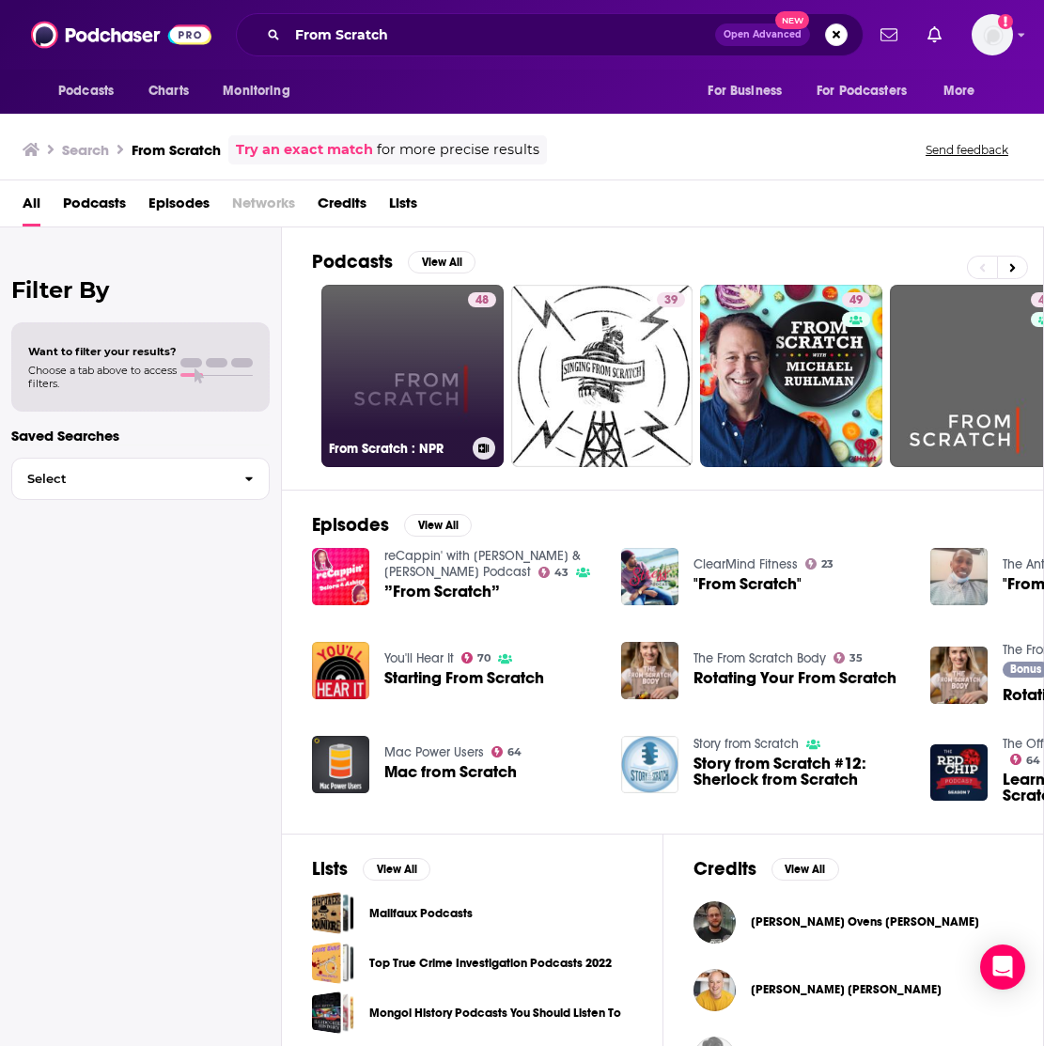
click at [396, 372] on link "48 From Scratch : NPR" at bounding box center [412, 376] width 182 height 182
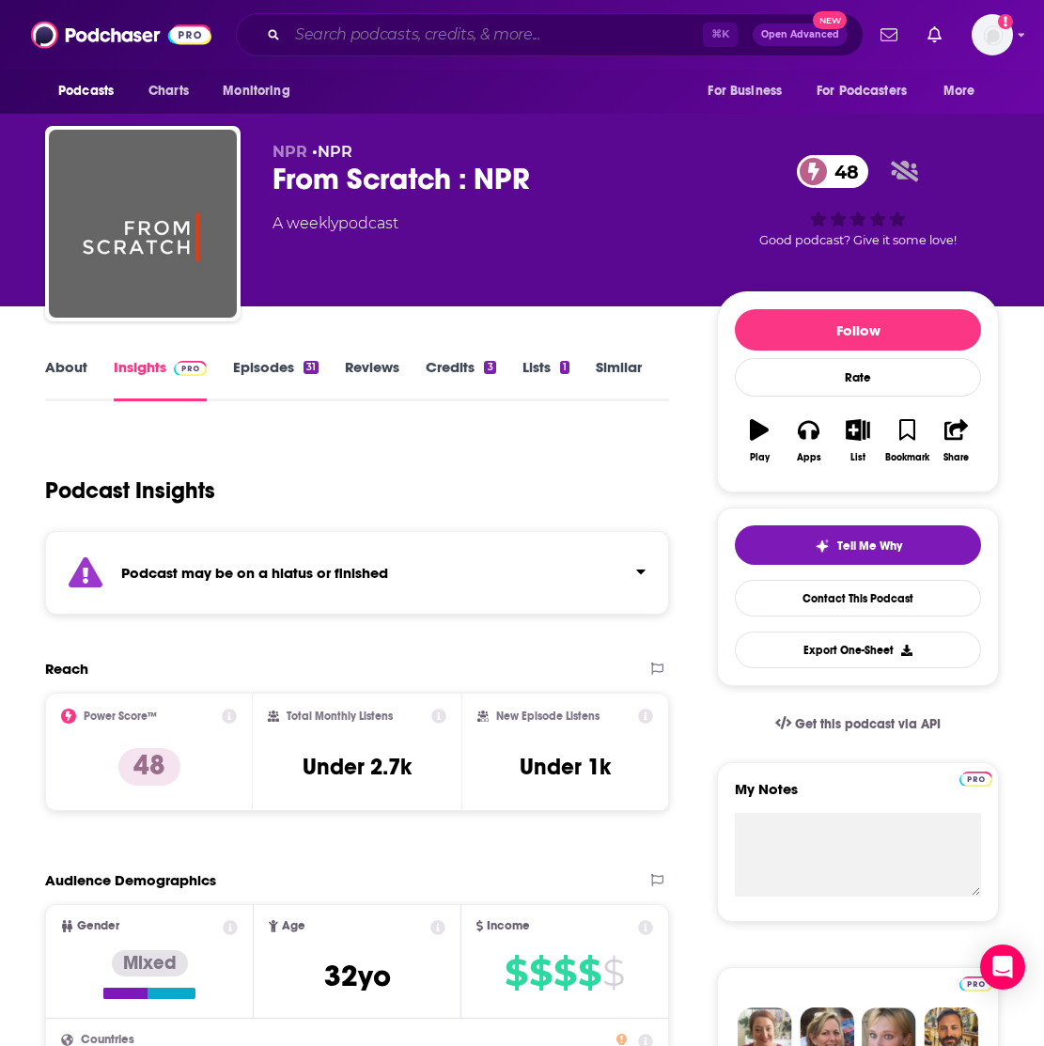
click at [371, 44] on input "Search podcasts, credits, & more..." at bounding box center [494, 35] width 415 height 30
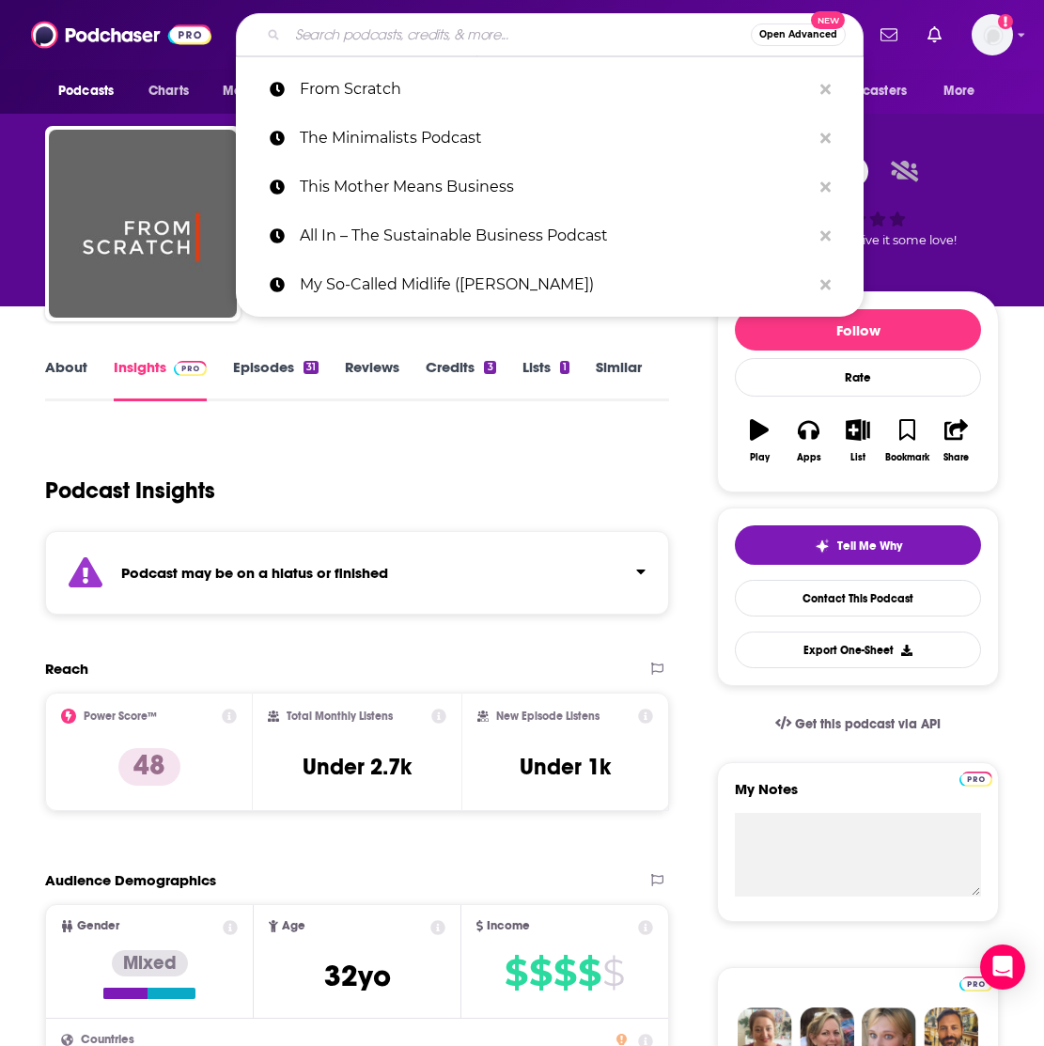
paste input "Project Parenthood"
type input "Project Parenthood"
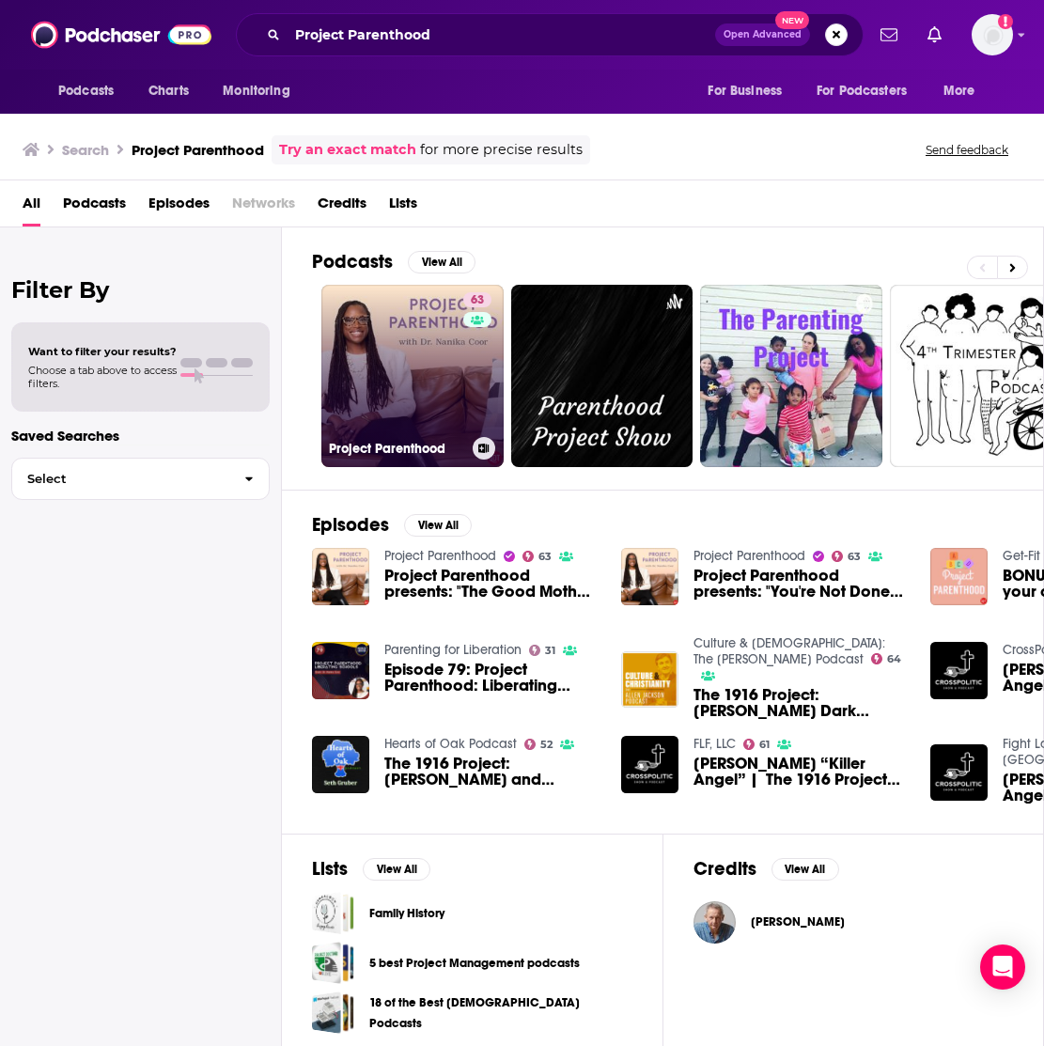
click at [364, 355] on link "63 Project Parenthood" at bounding box center [412, 376] width 182 height 182
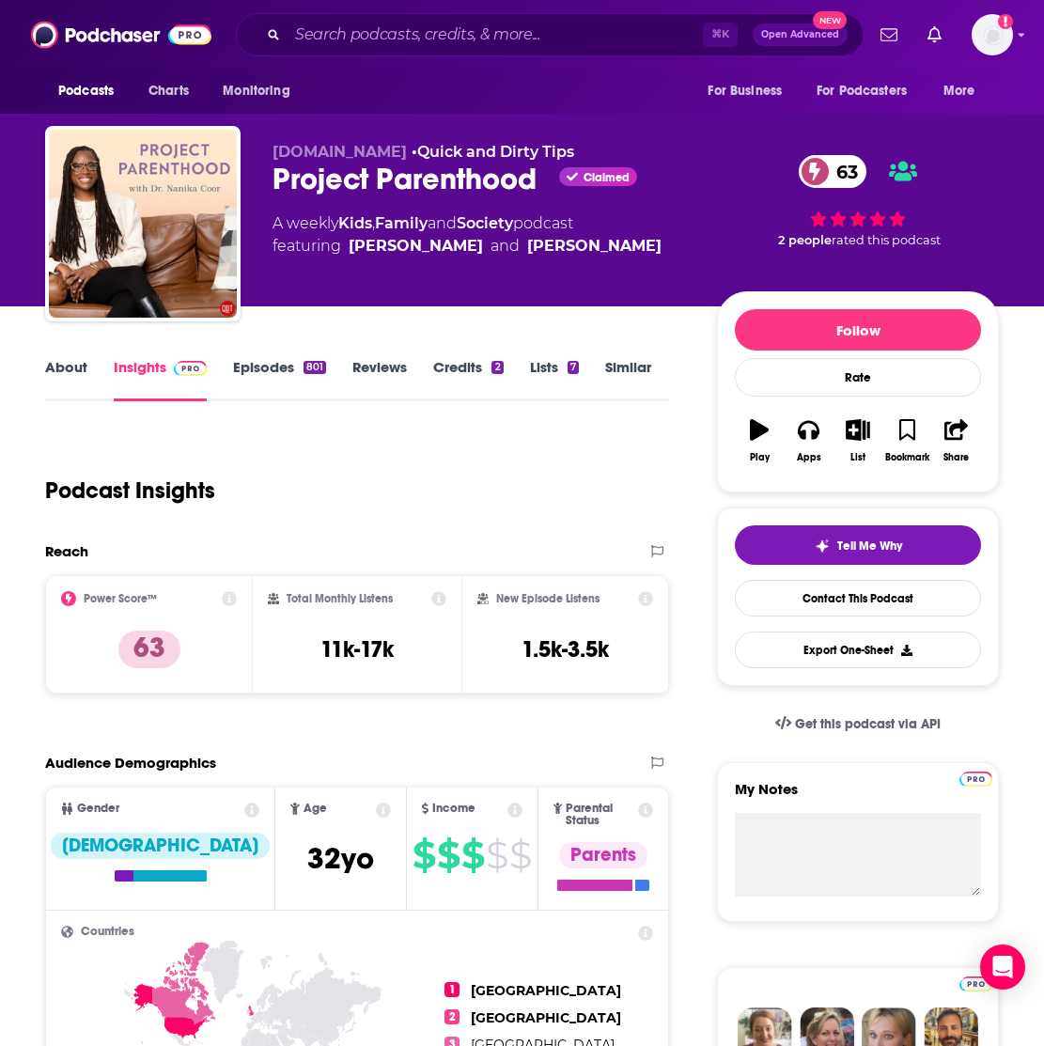
click at [74, 363] on link "About" at bounding box center [66, 379] width 42 height 43
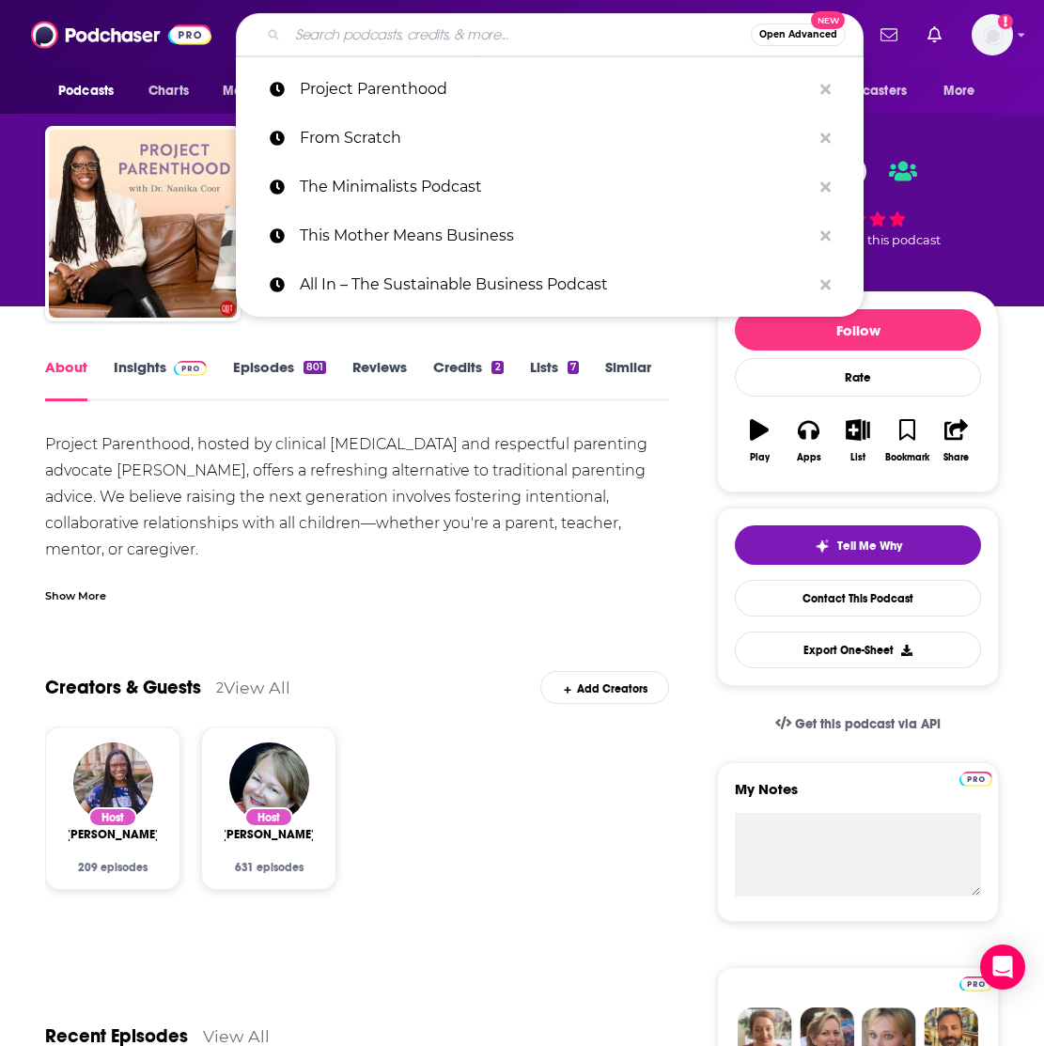
click at [367, 31] on input "Search podcasts, credits, & more..." at bounding box center [518, 35] width 463 height 30
paste input "Entrepreneurs on Fire"
type input "Entrepreneurs on Fire"
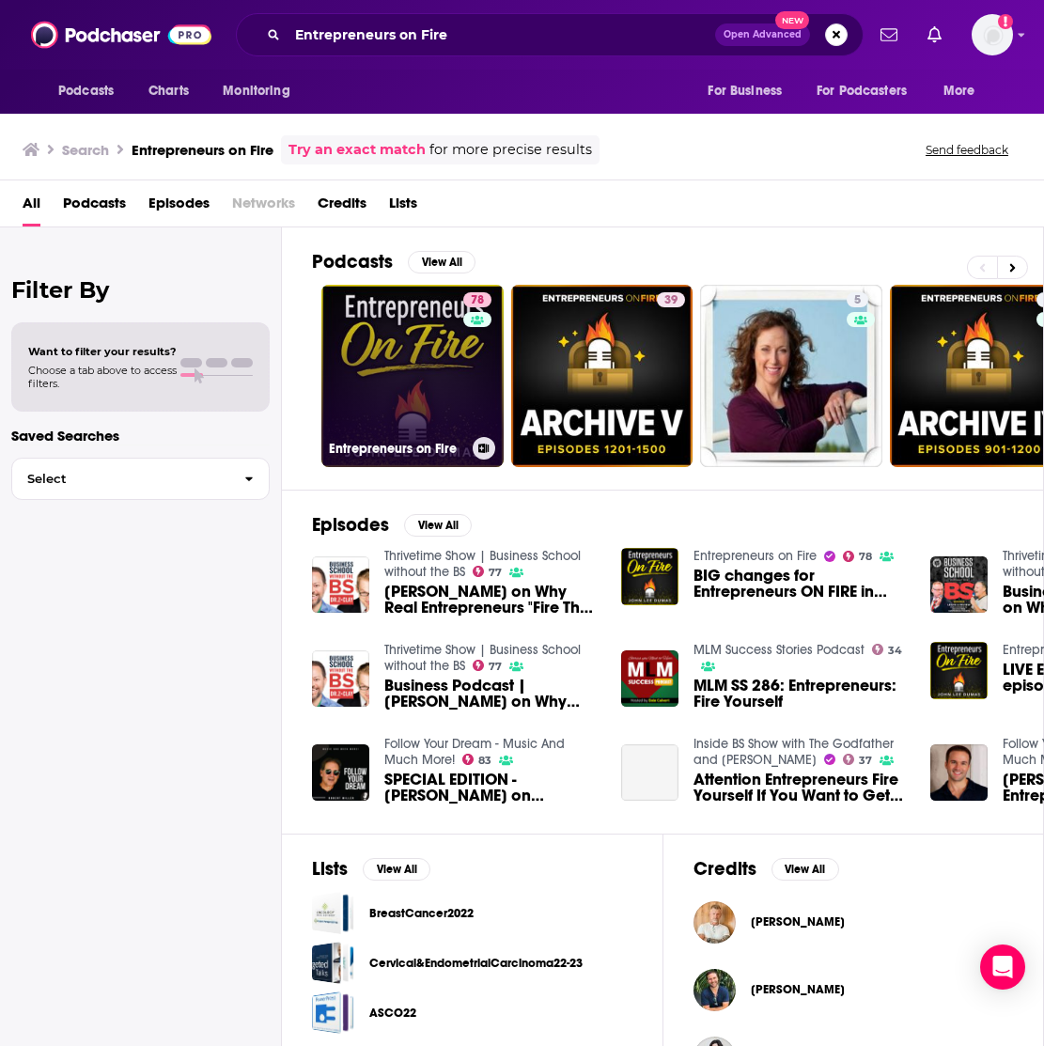
click at [385, 388] on link "78 Entrepreneurs on Fire" at bounding box center [412, 376] width 182 height 182
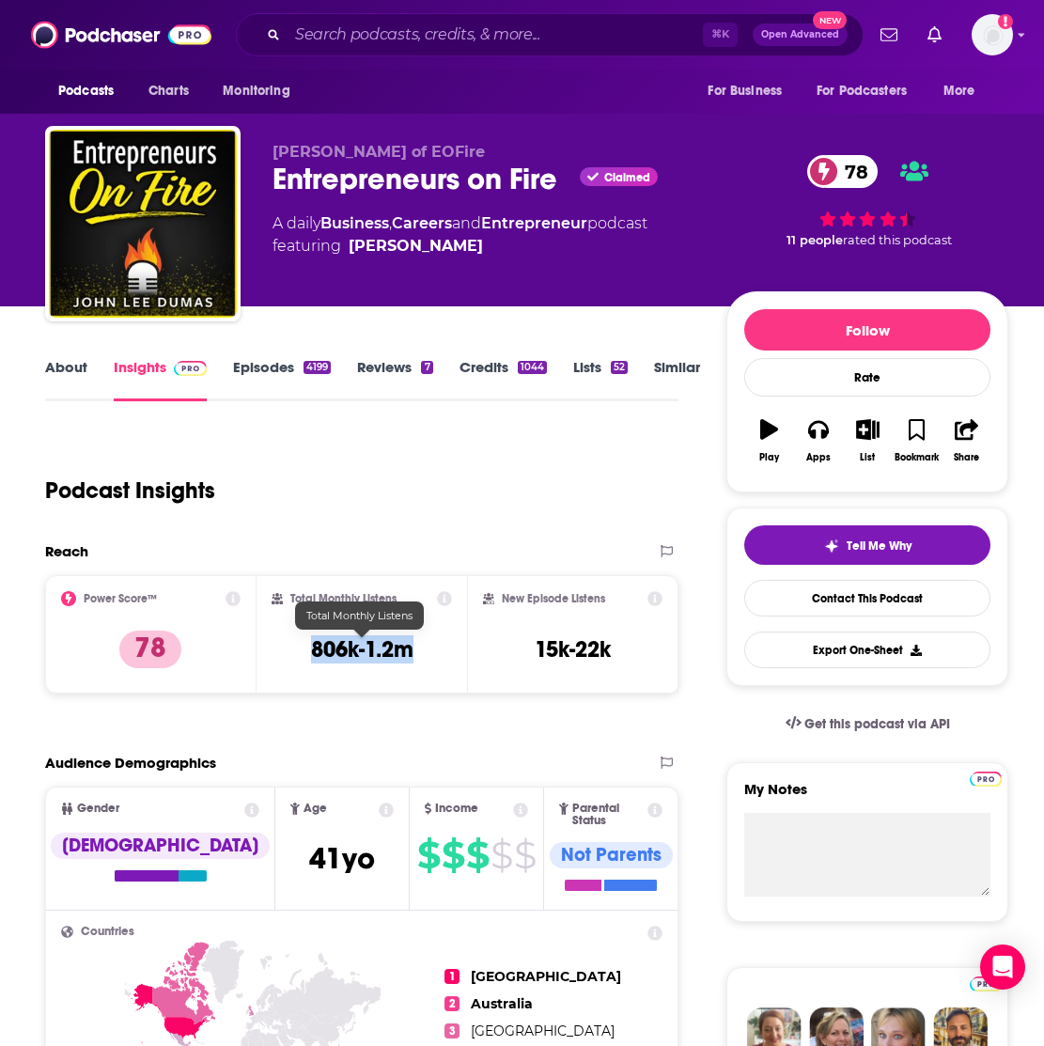
drag, startPoint x: 419, startPoint y: 652, endPoint x: 307, endPoint y: 651, distance: 111.8
click at [307, 651] on div "Total Monthly Listens 806k-1.2m" at bounding box center [361, 634] width 181 height 86
click at [391, 534] on div "Podcast Insights" at bounding box center [361, 486] width 633 height 111
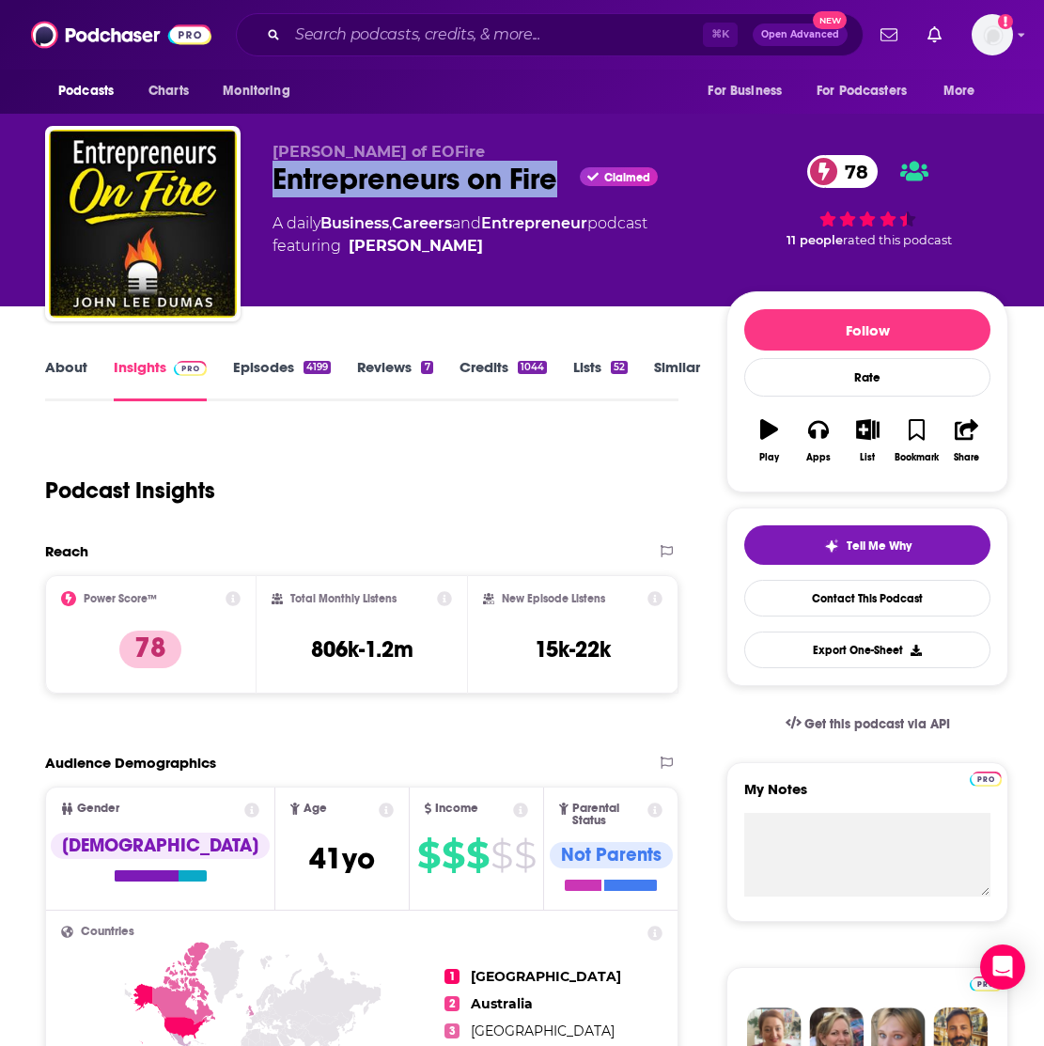
drag, startPoint x: 559, startPoint y: 179, endPoint x: 270, endPoint y: 178, distance: 289.3
click at [270, 178] on div "[PERSON_NAME] of EOFire Entrepreneurs on Fire Claimed 78 A daily Business , Car…" at bounding box center [526, 227] width 963 height 203
click at [67, 360] on link "About" at bounding box center [66, 379] width 42 height 43
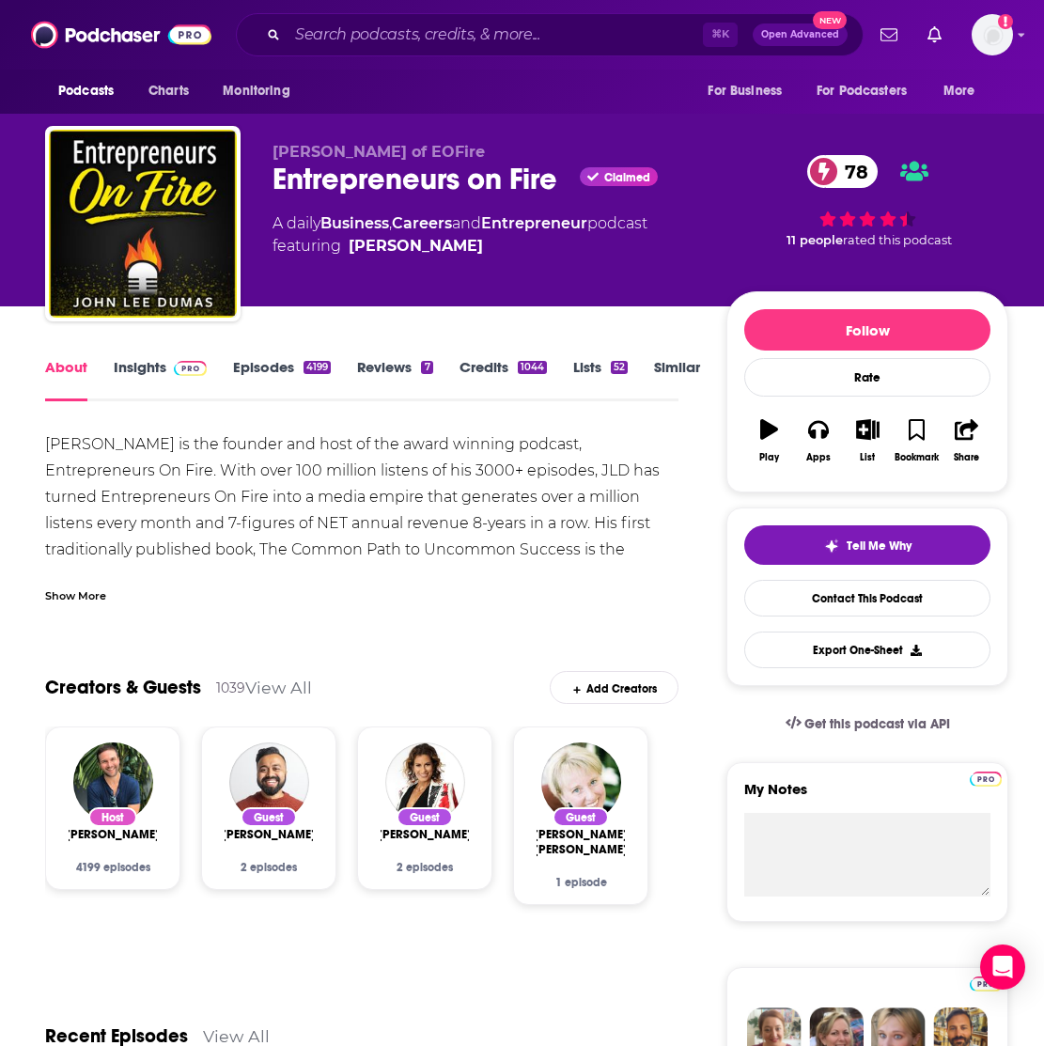
click at [86, 596] on div "Show More" at bounding box center [75, 594] width 61 height 18
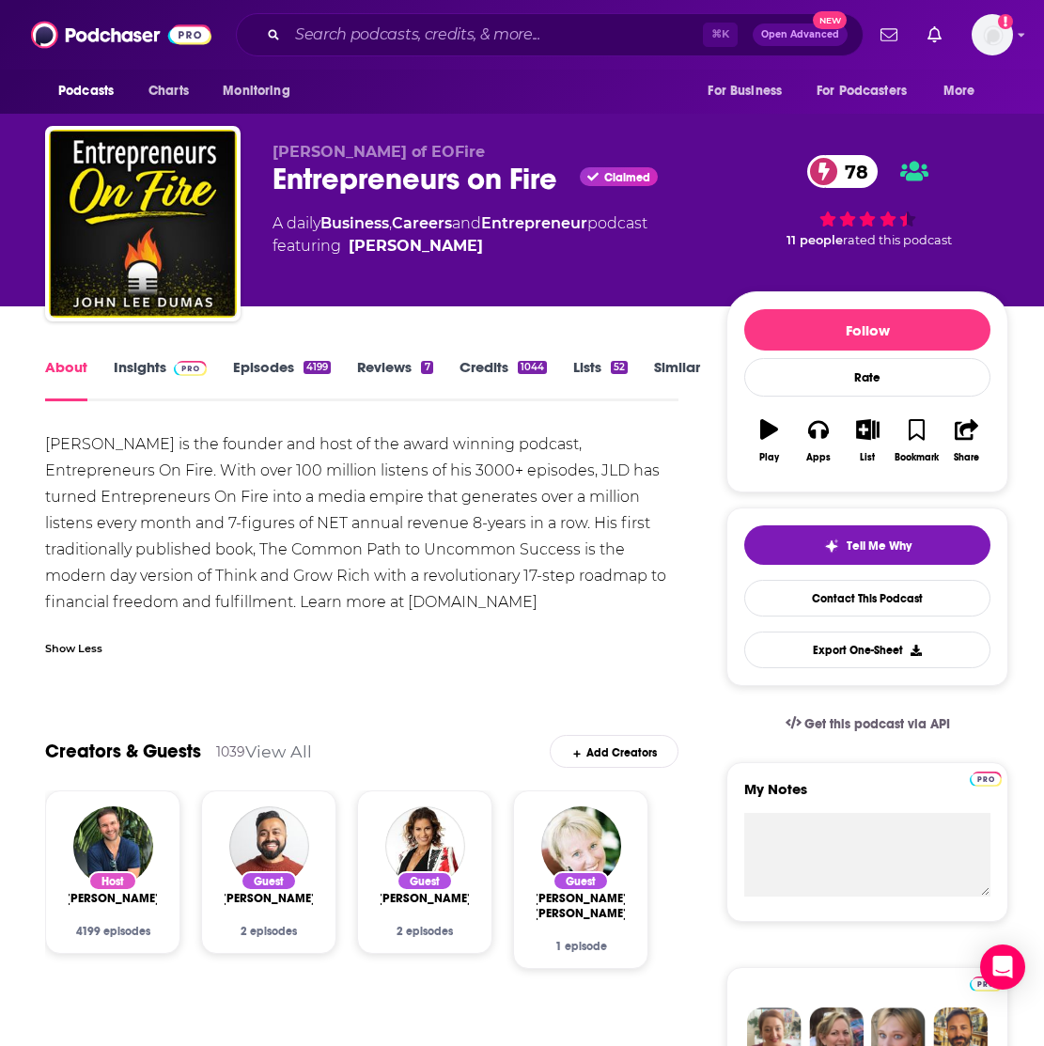
drag, startPoint x: 652, startPoint y: 605, endPoint x: 41, endPoint y: 442, distance: 631.8
click at [797, 604] on link "Contact This Podcast" at bounding box center [867, 598] width 246 height 37
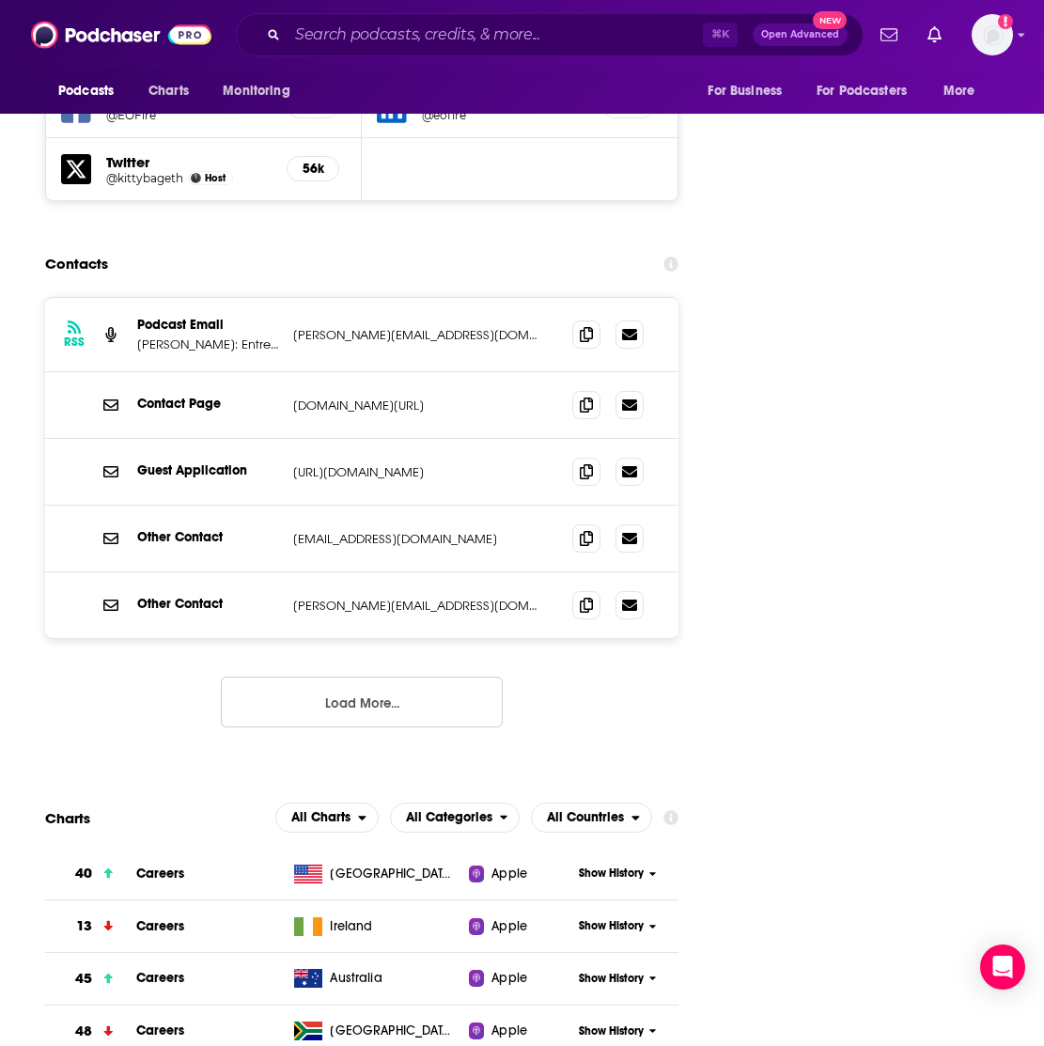
scroll to position [2202, 0]
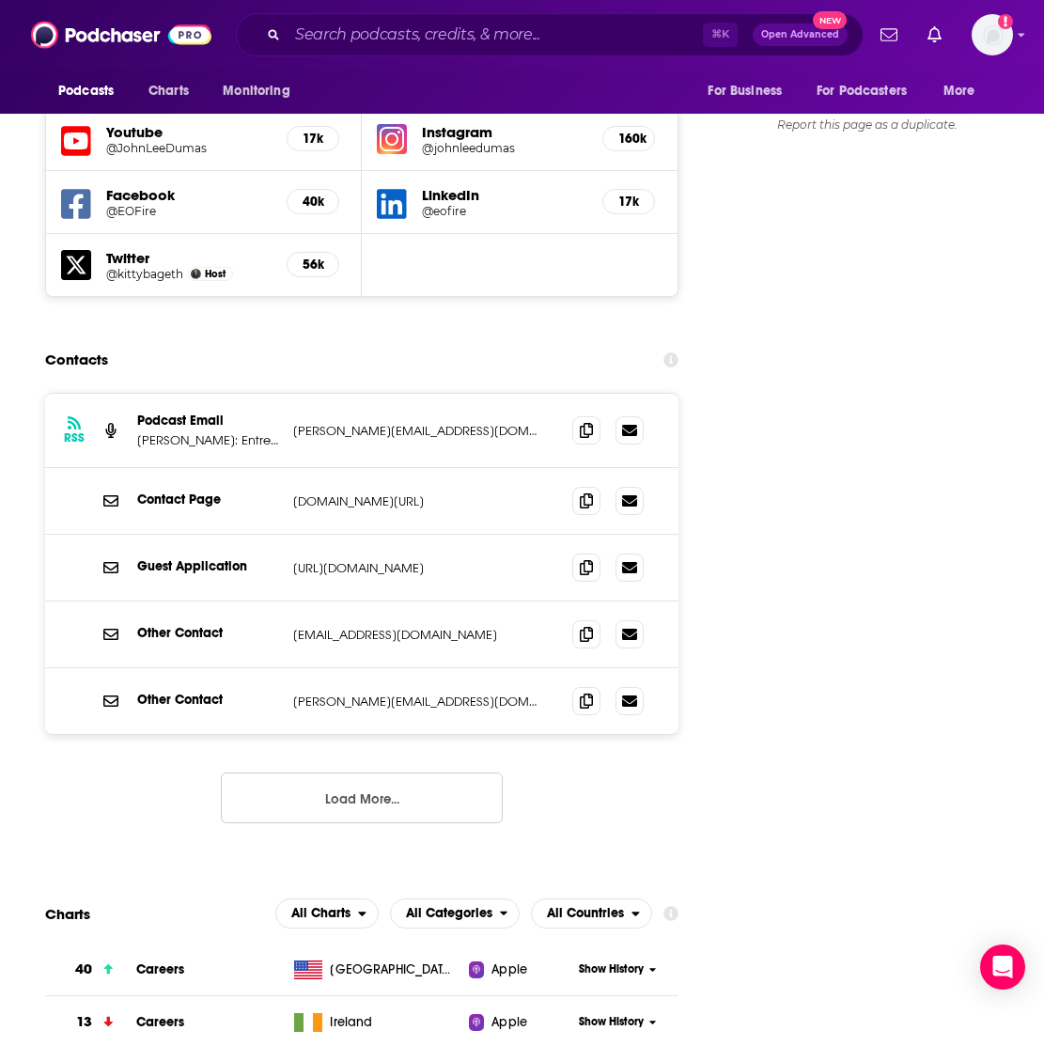
click at [344, 560] on p "[URL][DOMAIN_NAME]" at bounding box center [417, 568] width 249 height 16
click at [366, 560] on p "[URL][DOMAIN_NAME]" at bounding box center [417, 568] width 249 height 16
click at [588, 559] on icon at bounding box center [586, 566] width 13 height 15
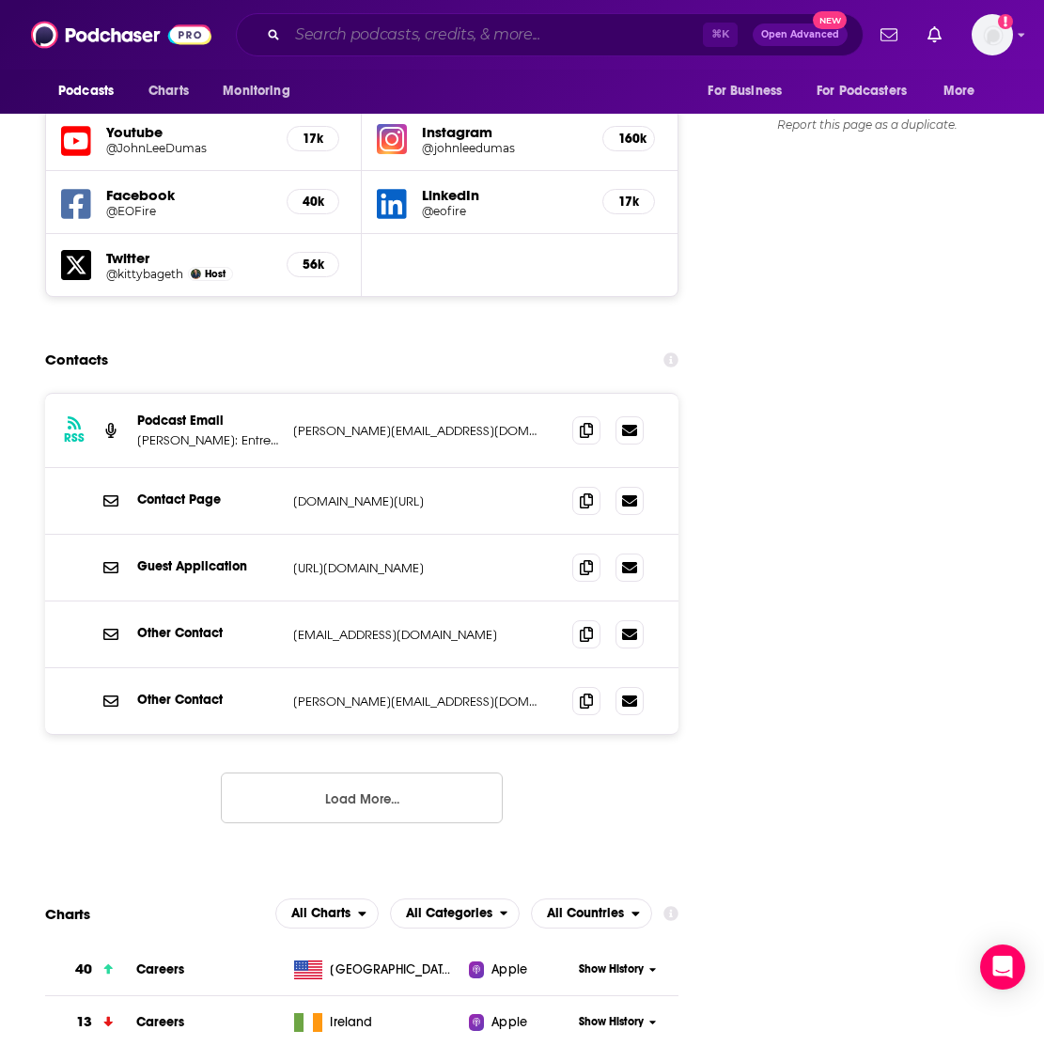
click at [381, 34] on input "Search podcasts, credits, & more..." at bounding box center [494, 35] width 415 height 30
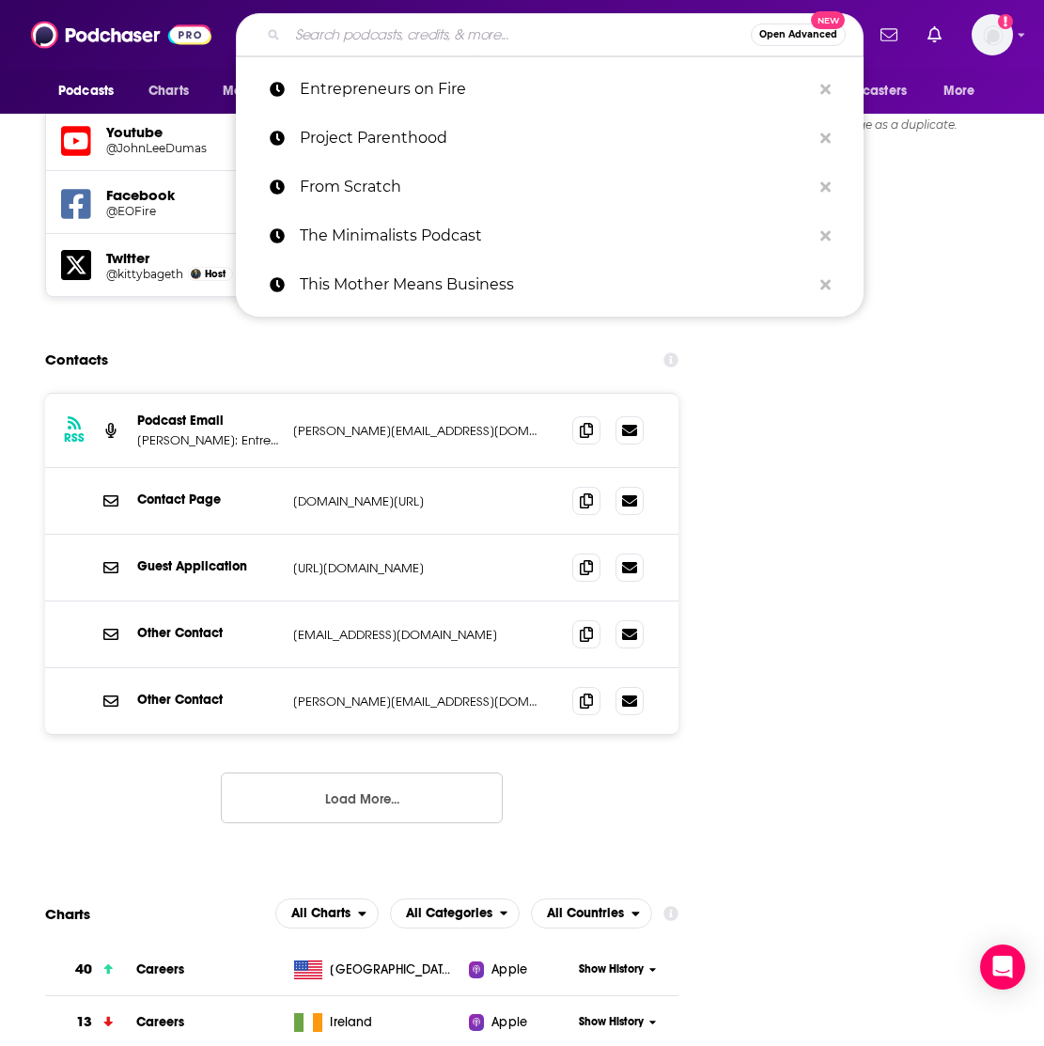
paste input "The Mom Founders Table"
type input "The Mom Founders Table"
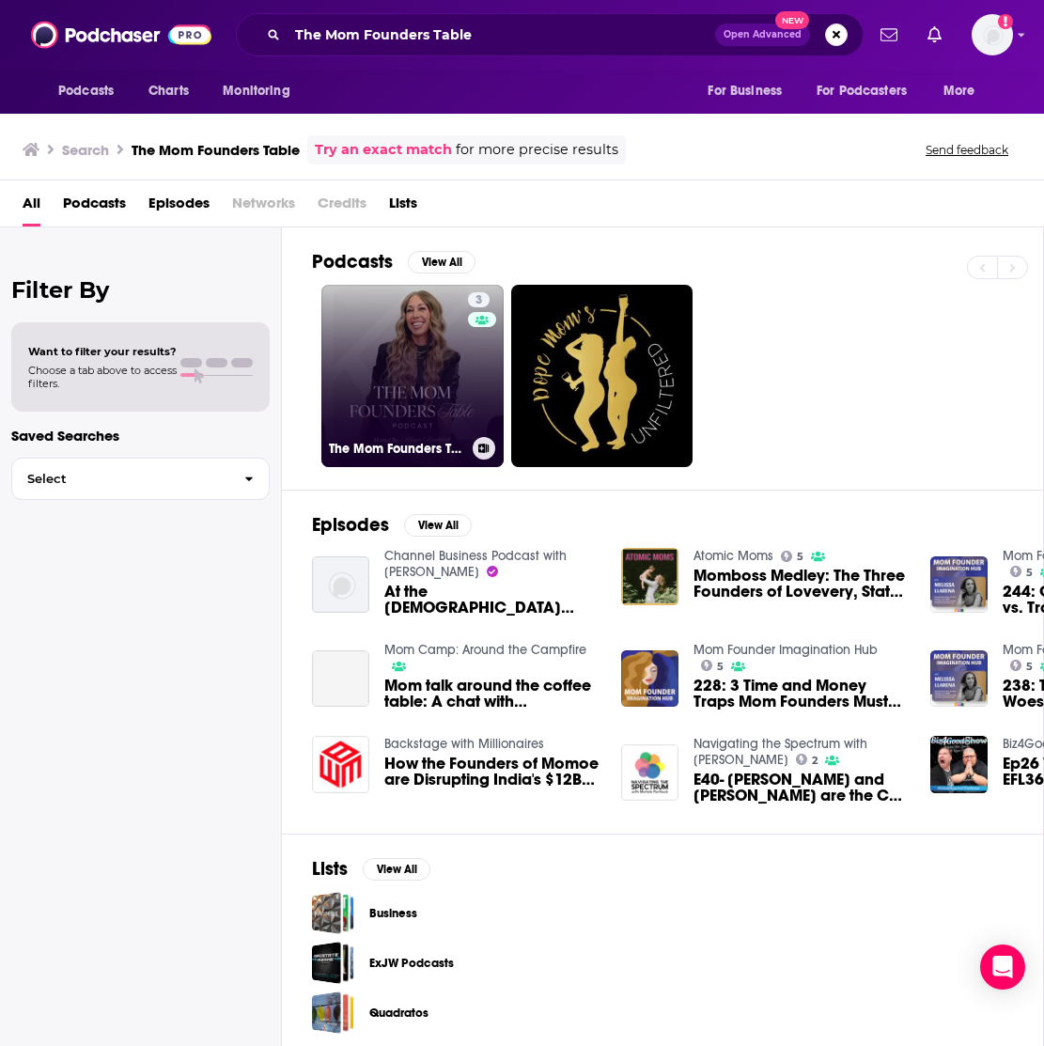
click at [400, 378] on link "3 The Mom Founders Table" at bounding box center [412, 376] width 182 height 182
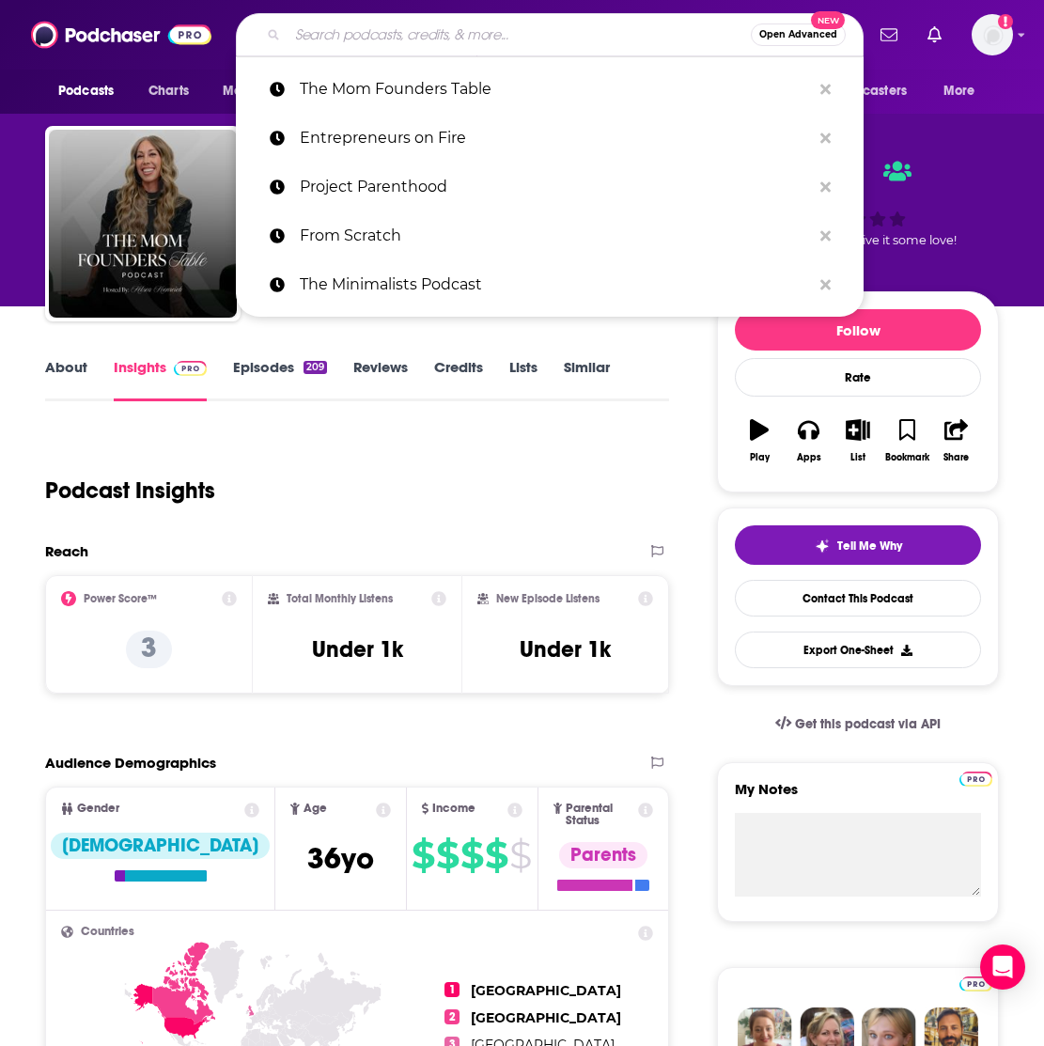
click at [391, 29] on input "Search podcasts, credits, & more..." at bounding box center [518, 35] width 463 height 30
paste input "This Mother Means Business"
type input "This Mother Means Business"
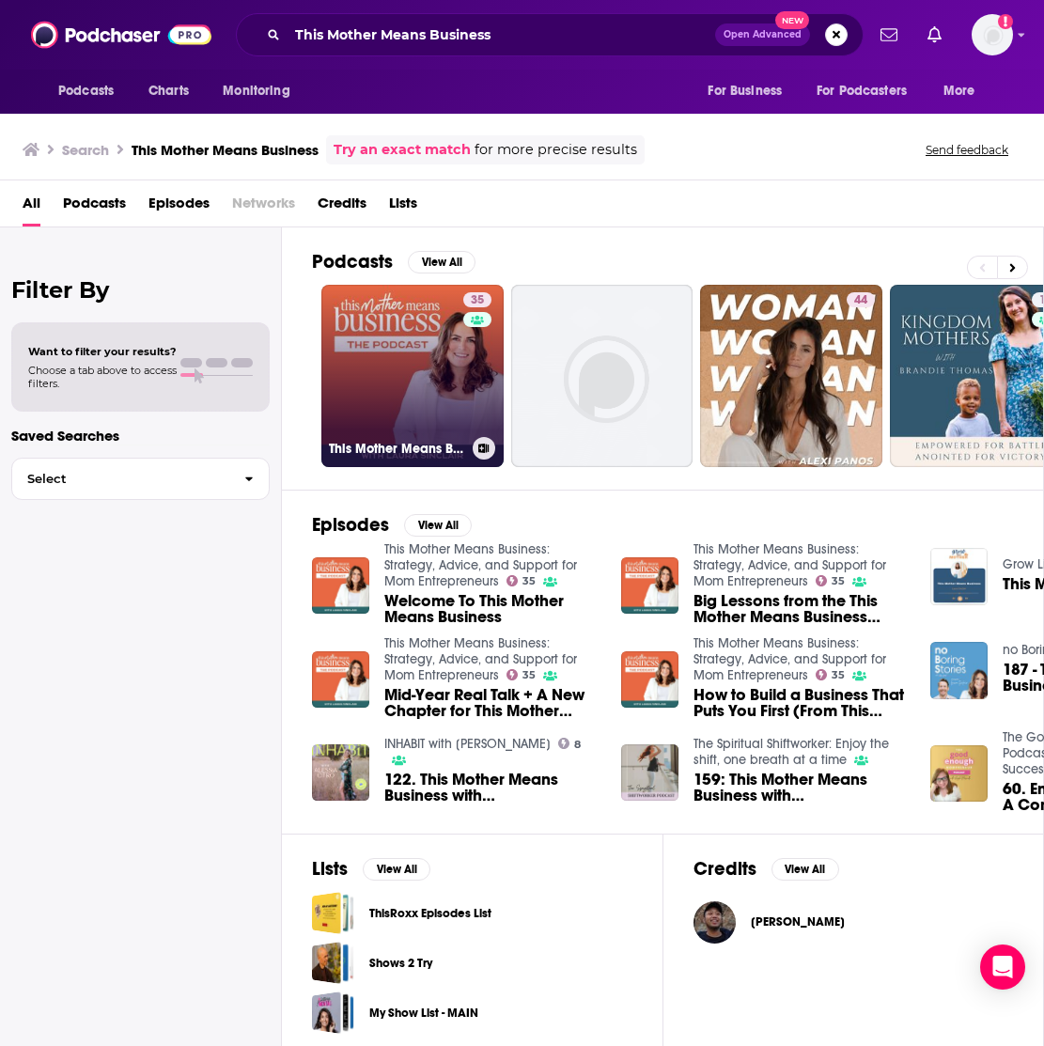
click at [390, 388] on link "35 This Mother Means Business: Strategy, Advice, and Support for Mom Entreprene…" at bounding box center [412, 376] width 182 height 182
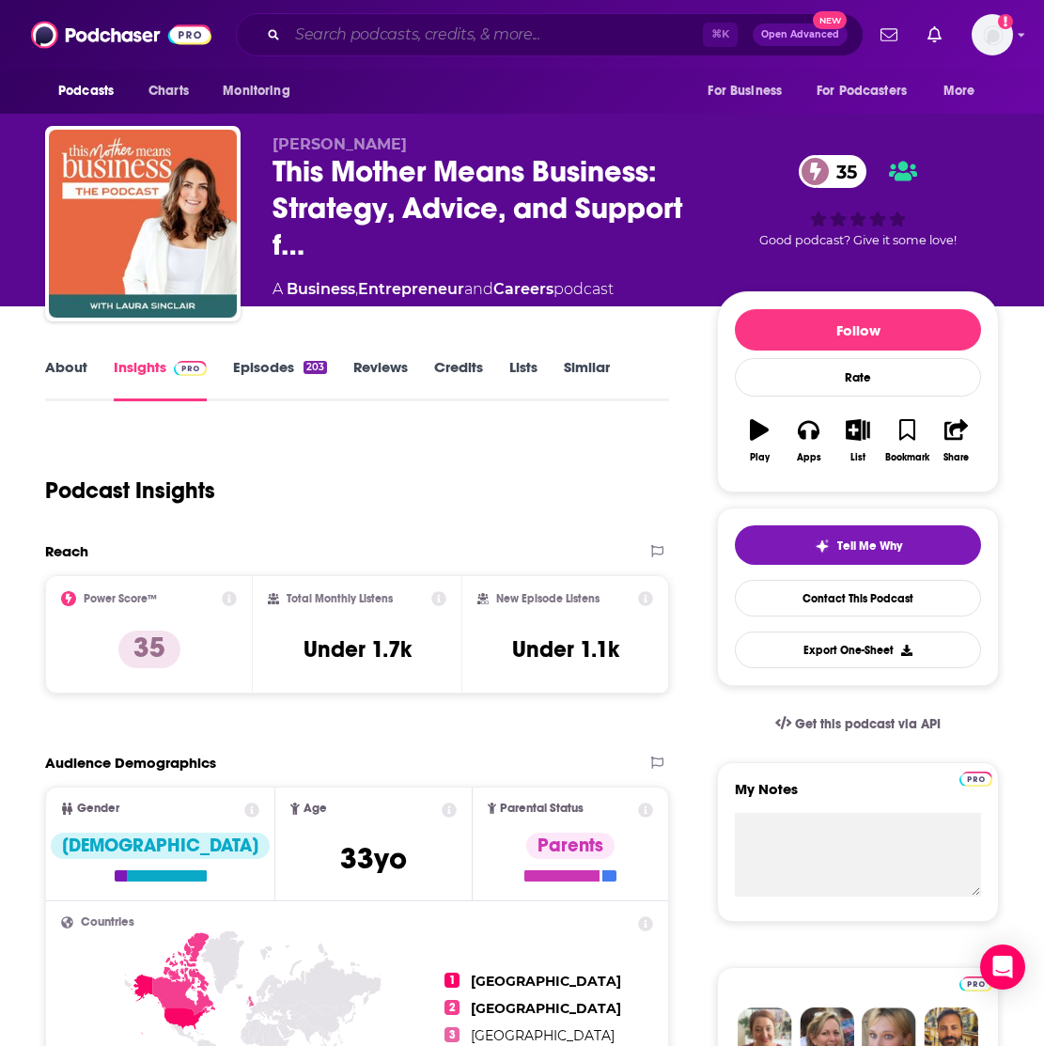
click at [351, 39] on input "Search podcasts, credits, & more..." at bounding box center [494, 35] width 415 height 30
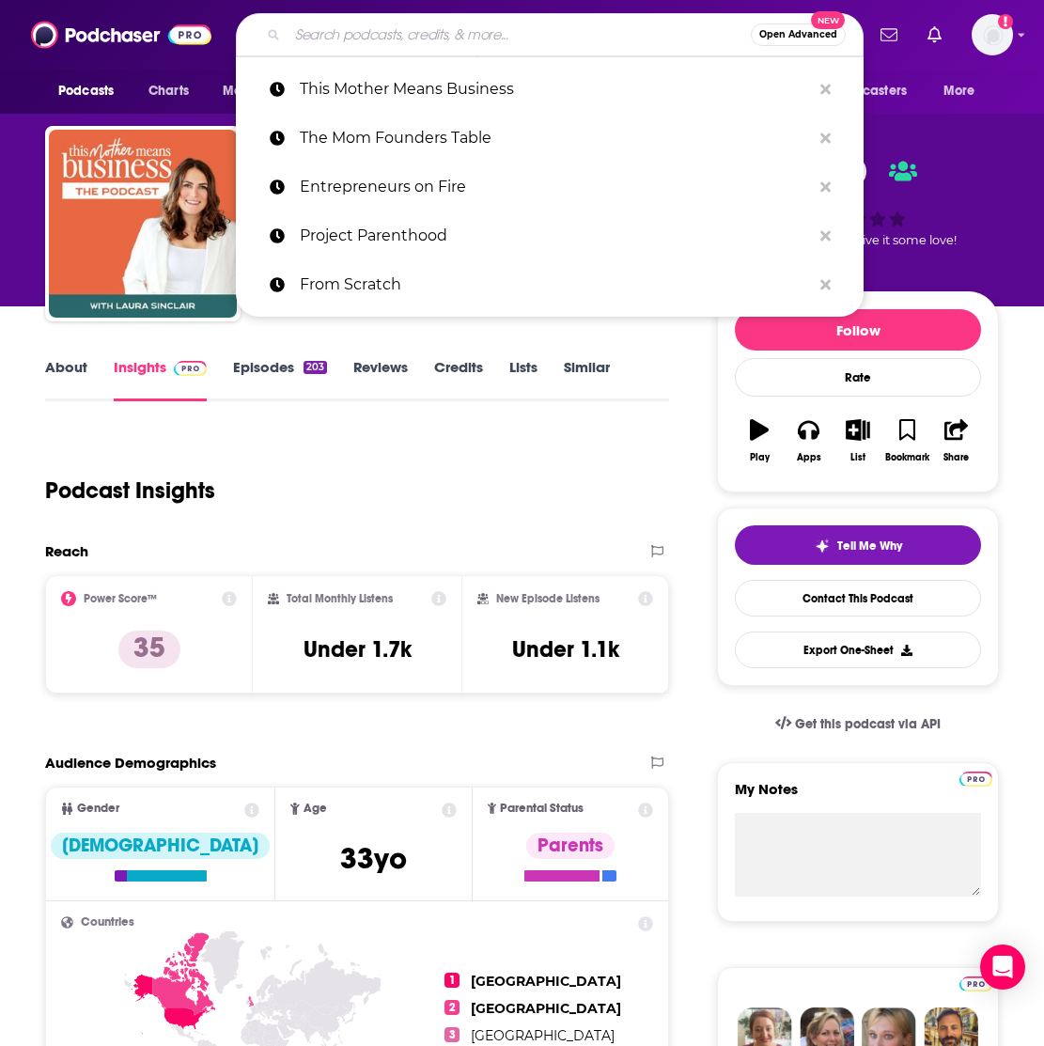
paste input "Made for Mothers: A Podcast for Moms in Business"
type input "Made for Mothers: A Podcast for Moms in Business"
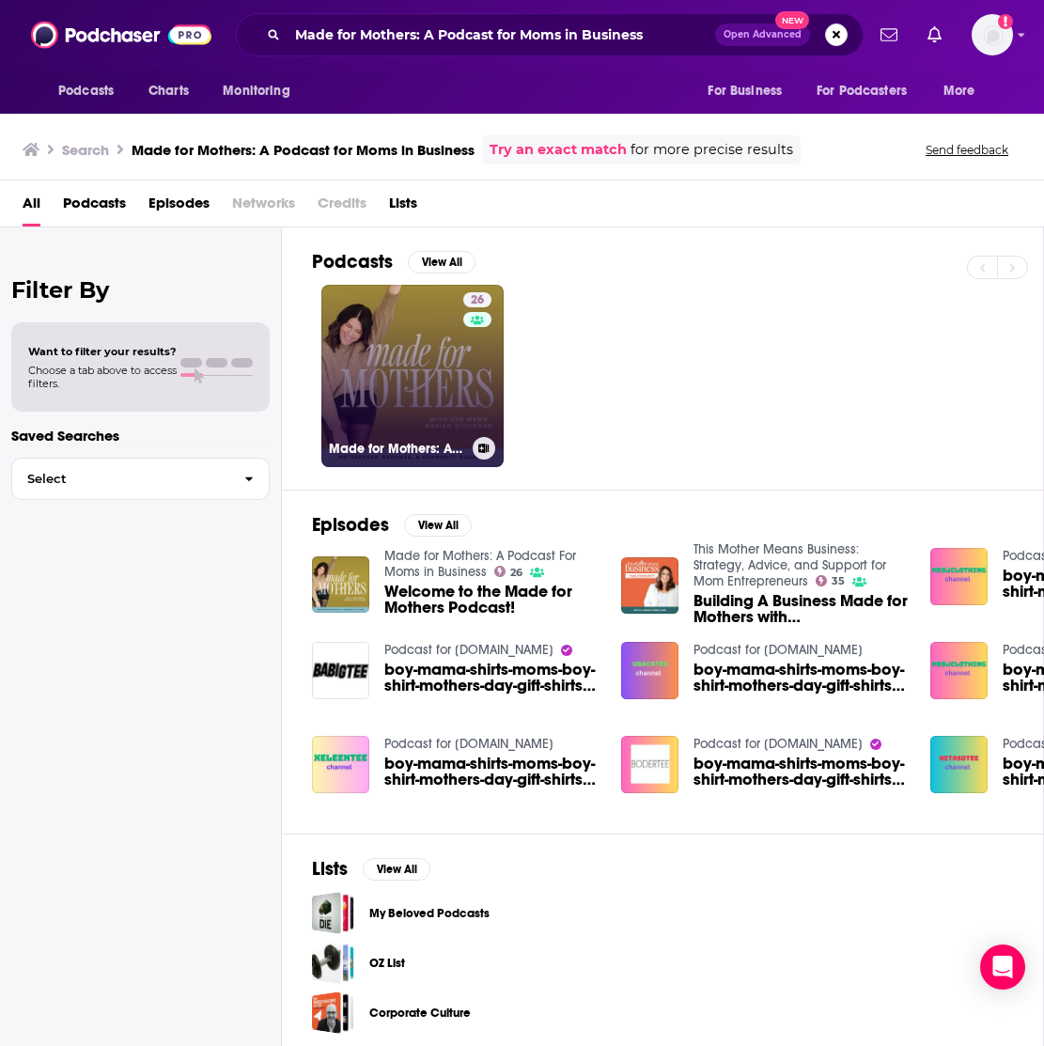
click at [439, 390] on link "26 Made for Mothers: A Podcast For Moms in Business" at bounding box center [412, 376] width 182 height 182
